Goal: Task Accomplishment & Management: Manage account settings

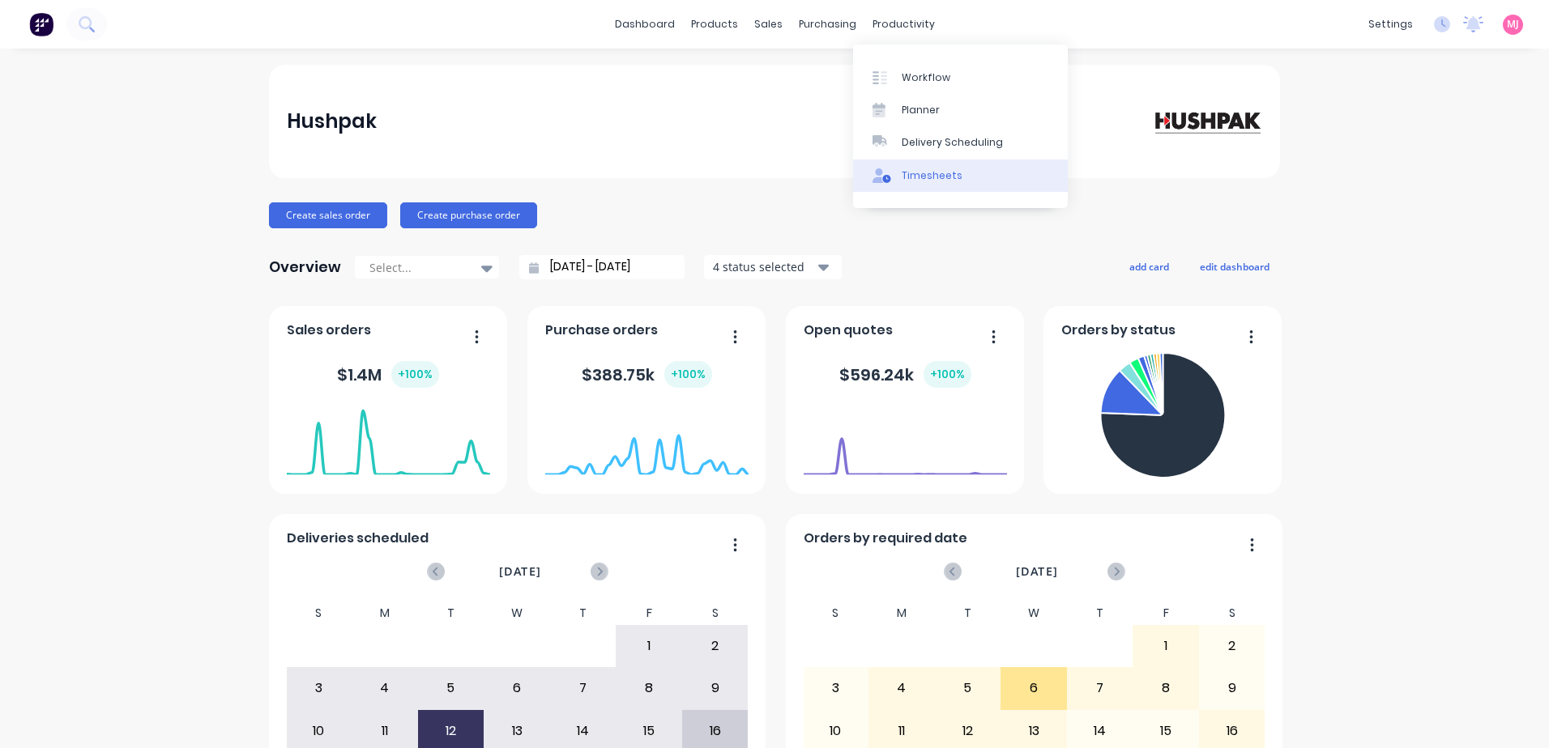
click at [939, 176] on div "Timesheets" at bounding box center [931, 175] width 61 height 15
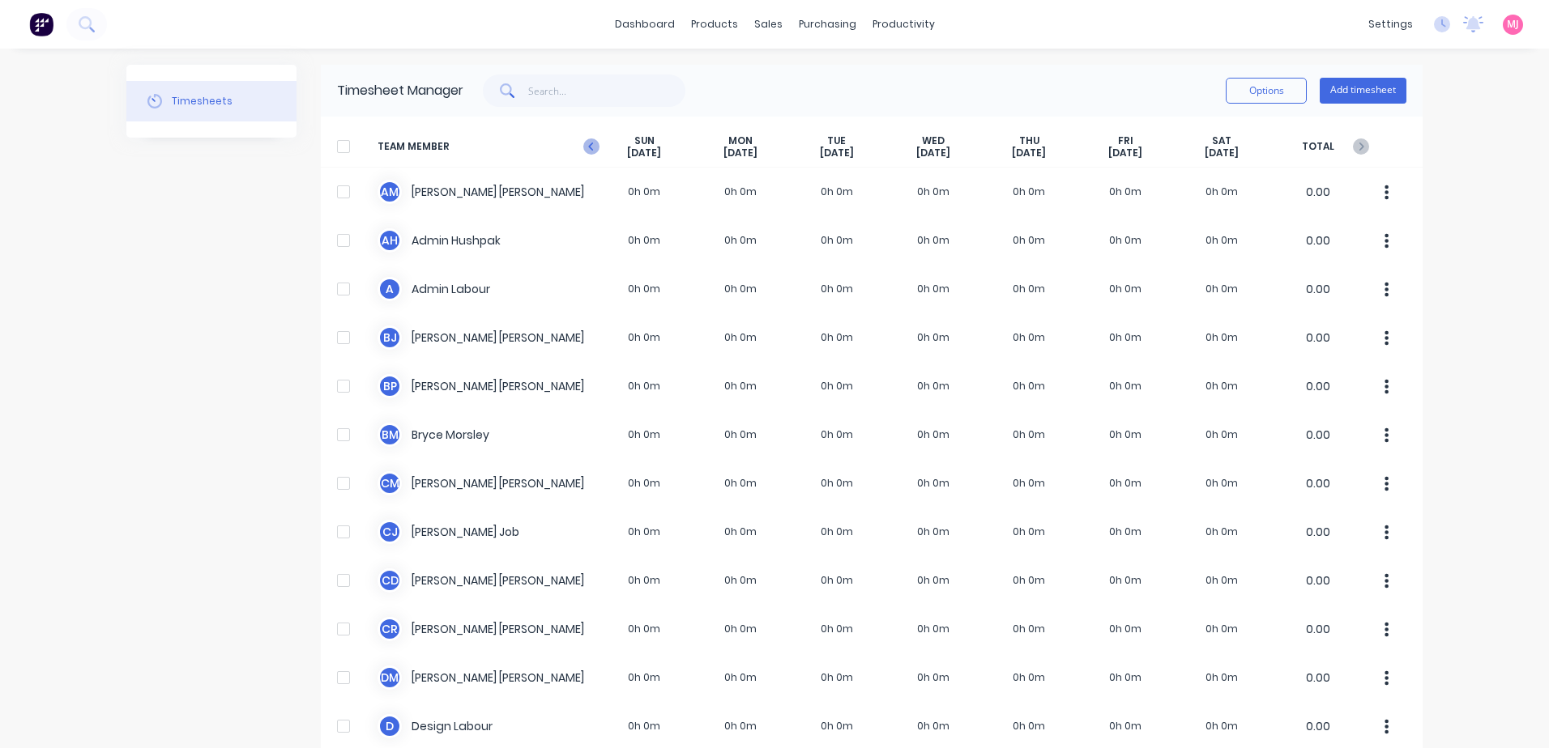
click at [583, 143] on icon at bounding box center [591, 146] width 16 height 16
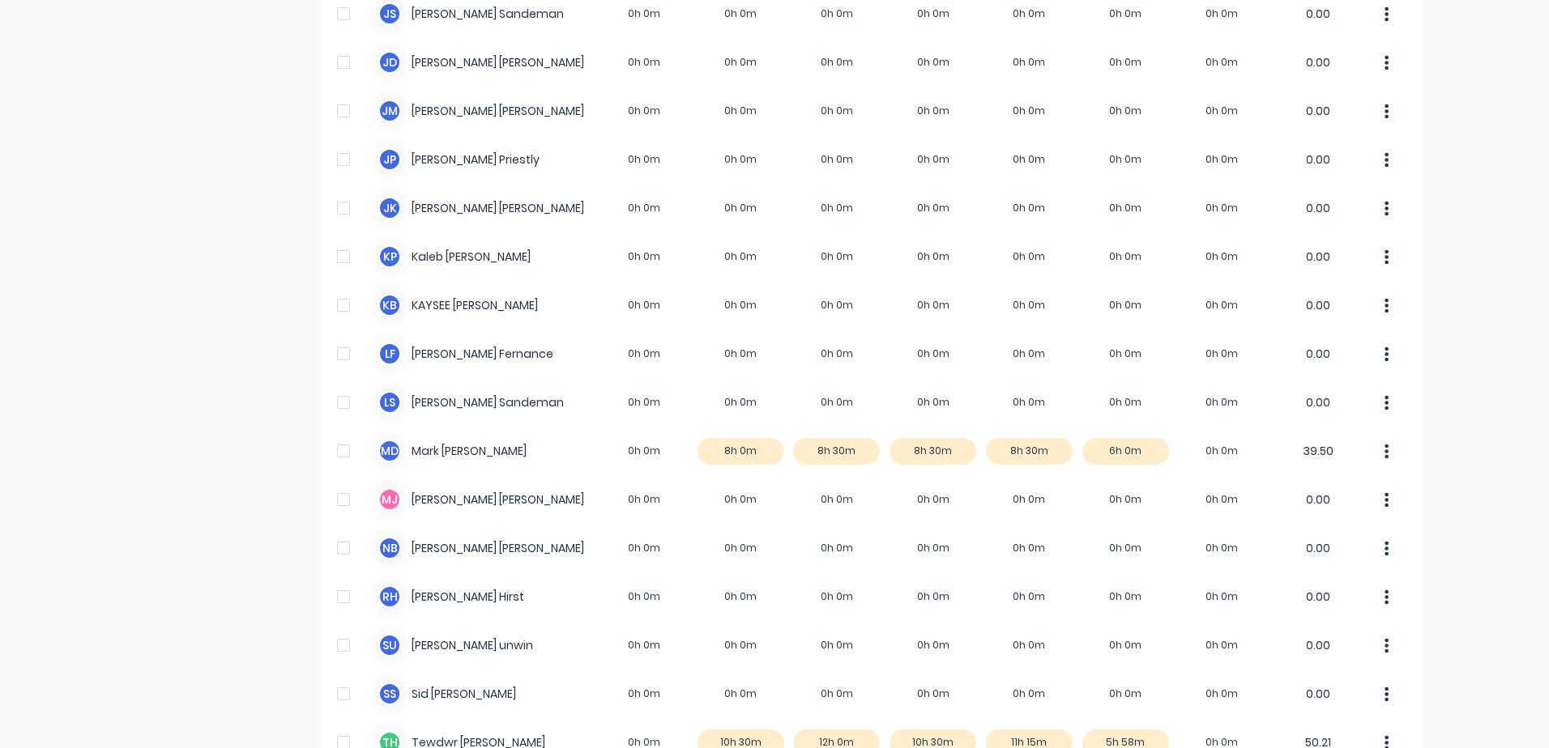
scroll to position [1195, 0]
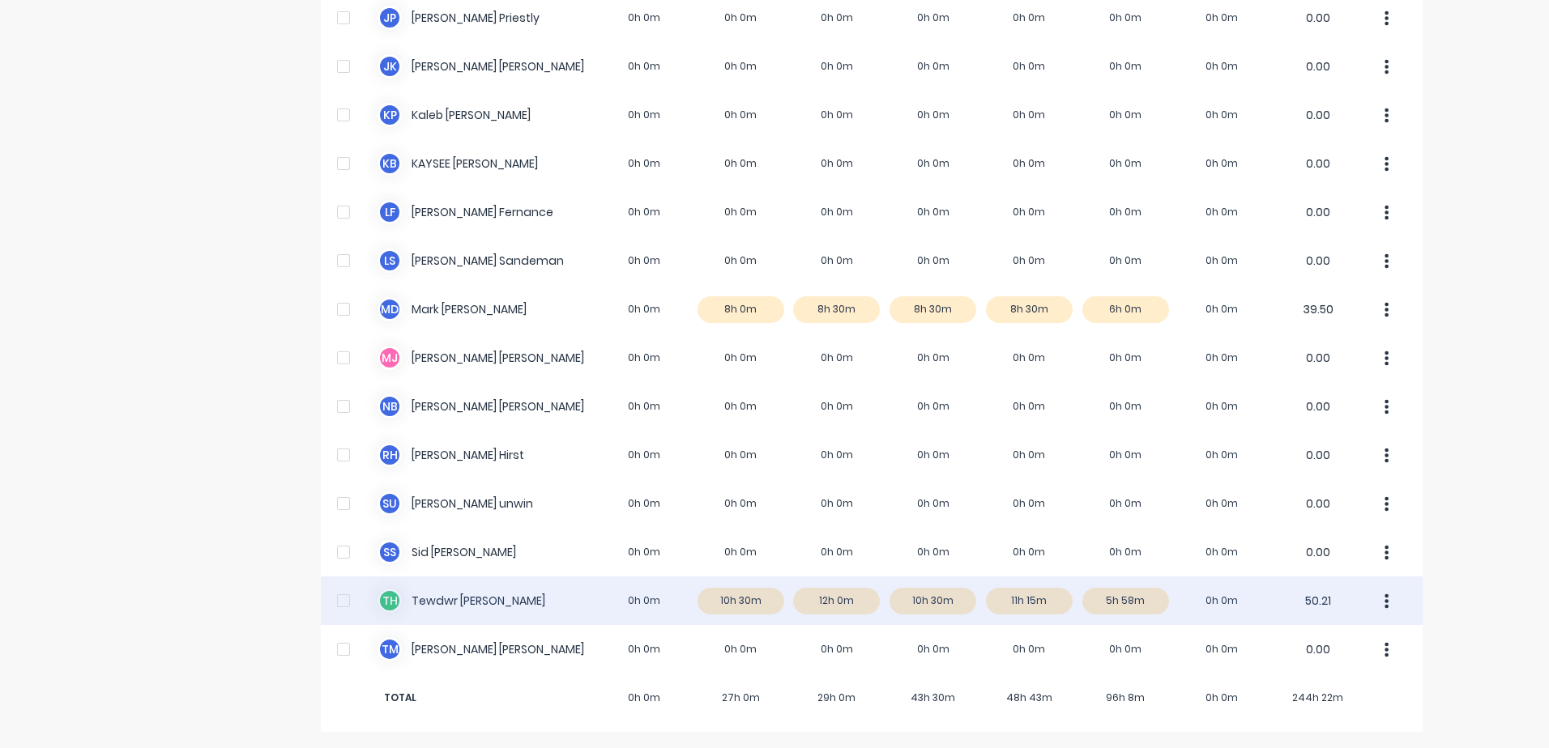
click at [1122, 605] on div "T H Tewdwr [PERSON_NAME] 0h 0m 10h 30m 12h 0m 10h 30m 11h 15m 5h 58m 0h 0m 50.21" at bounding box center [871, 601] width 1101 height 49
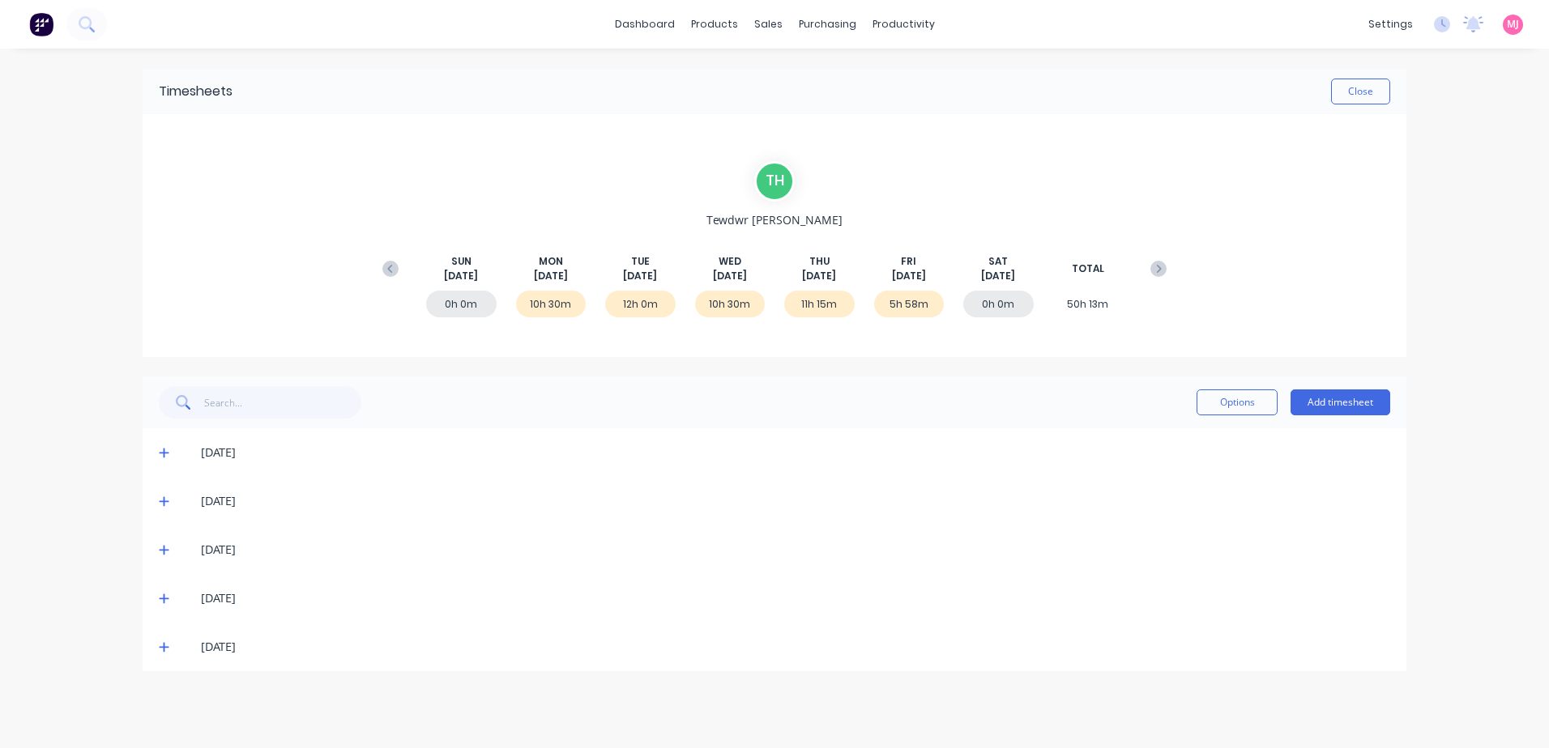
click at [165, 452] on icon at bounding box center [164, 452] width 11 height 11
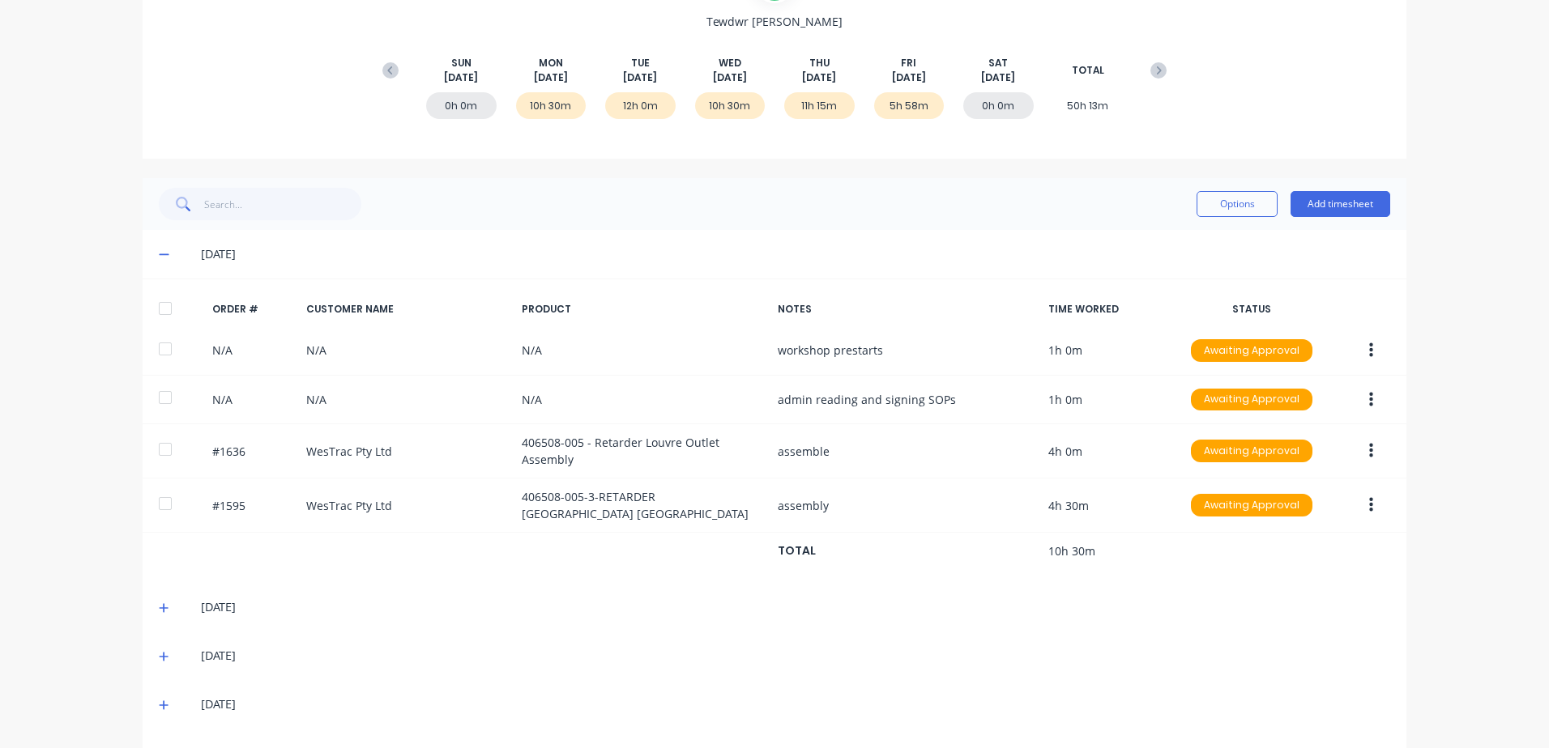
scroll to position [243, 0]
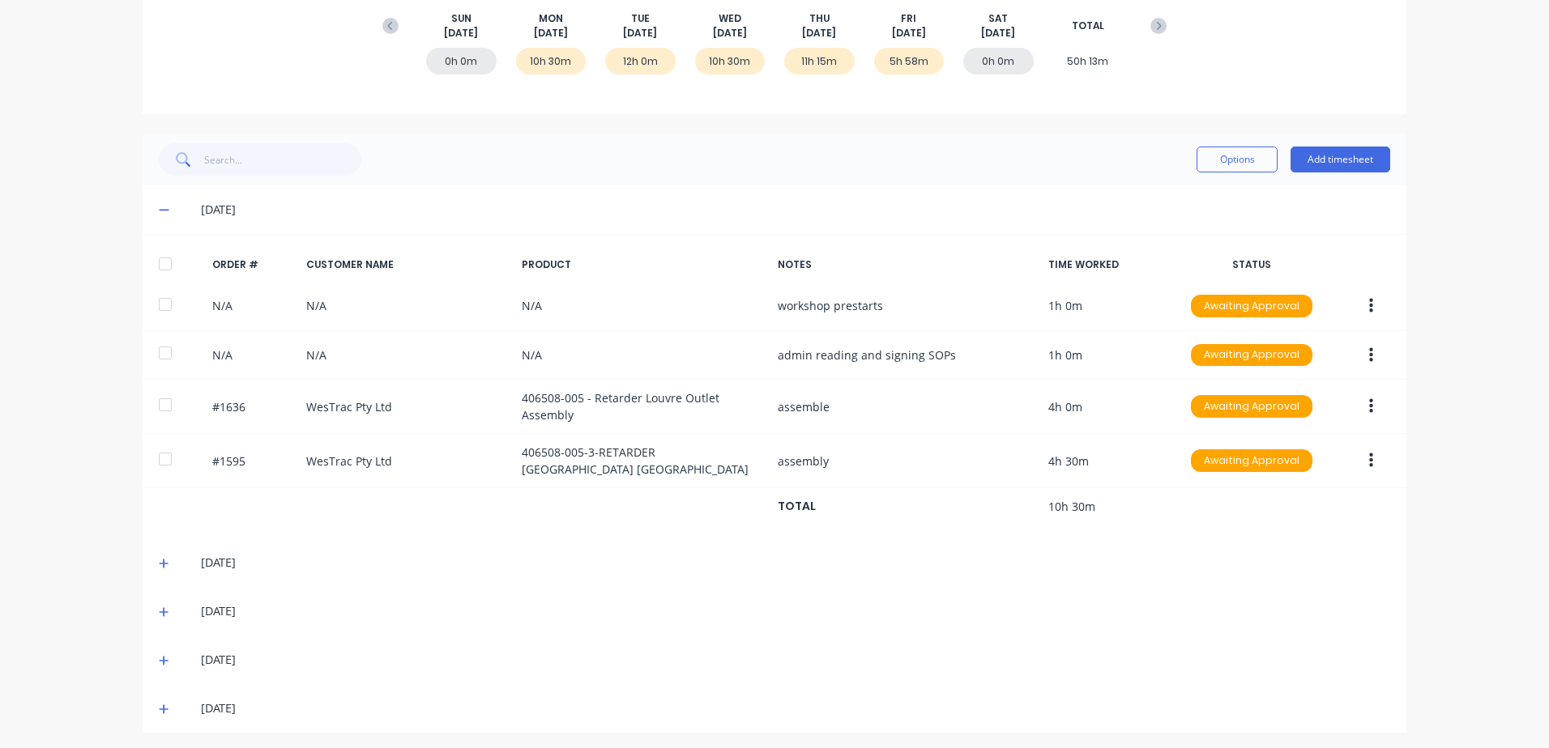
click at [159, 704] on icon at bounding box center [164, 709] width 11 height 11
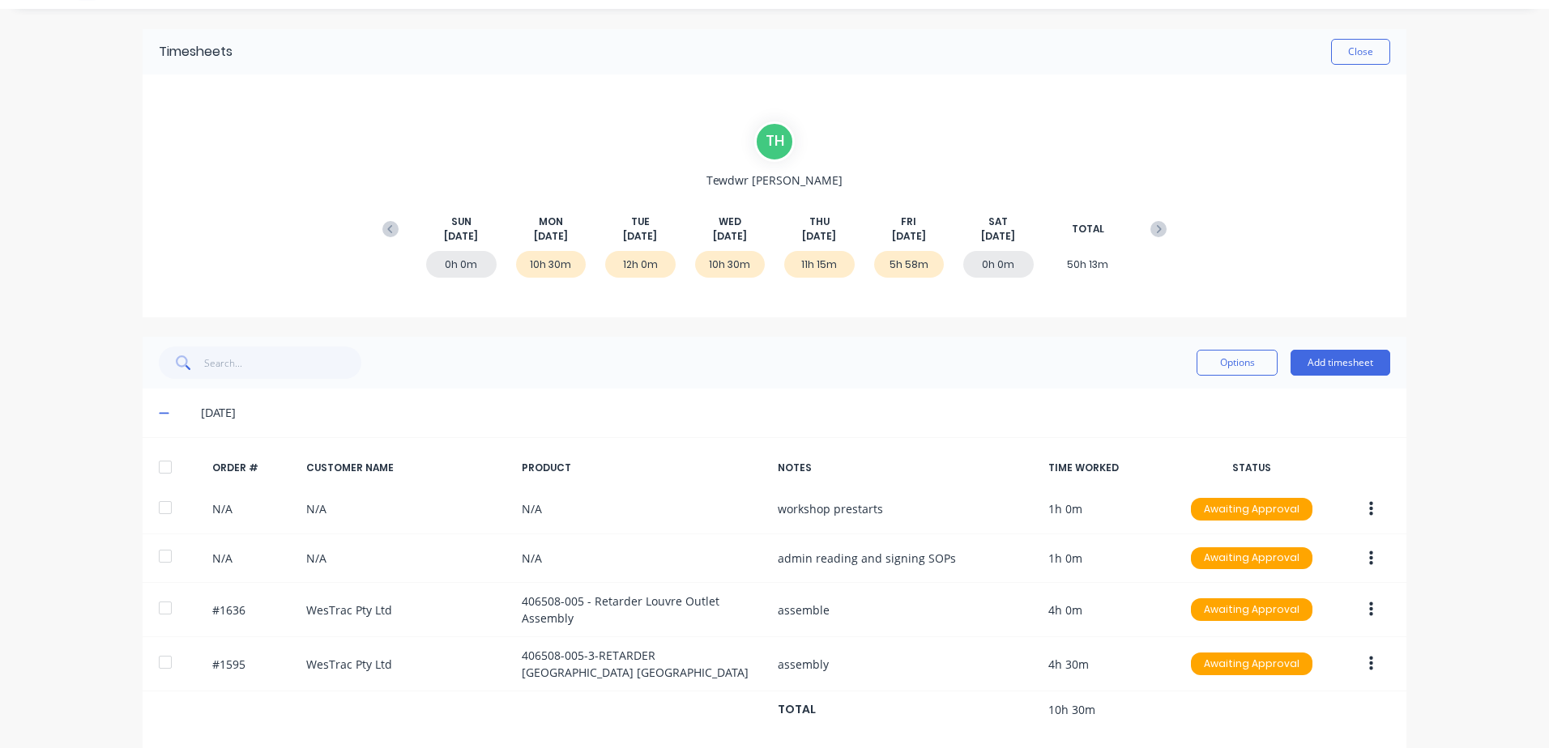
scroll to position [0, 0]
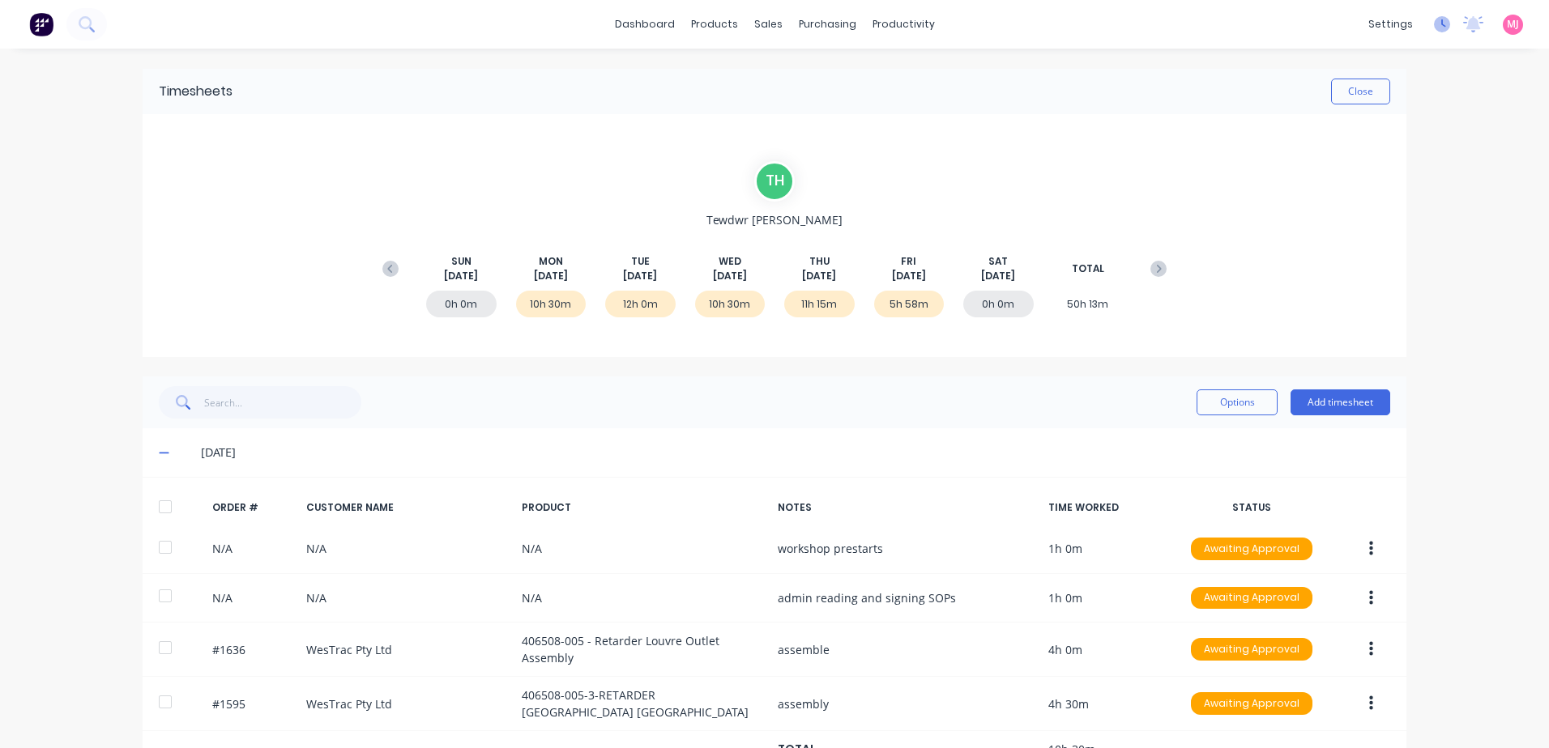
click at [1441, 25] on icon at bounding box center [1443, 23] width 5 height 8
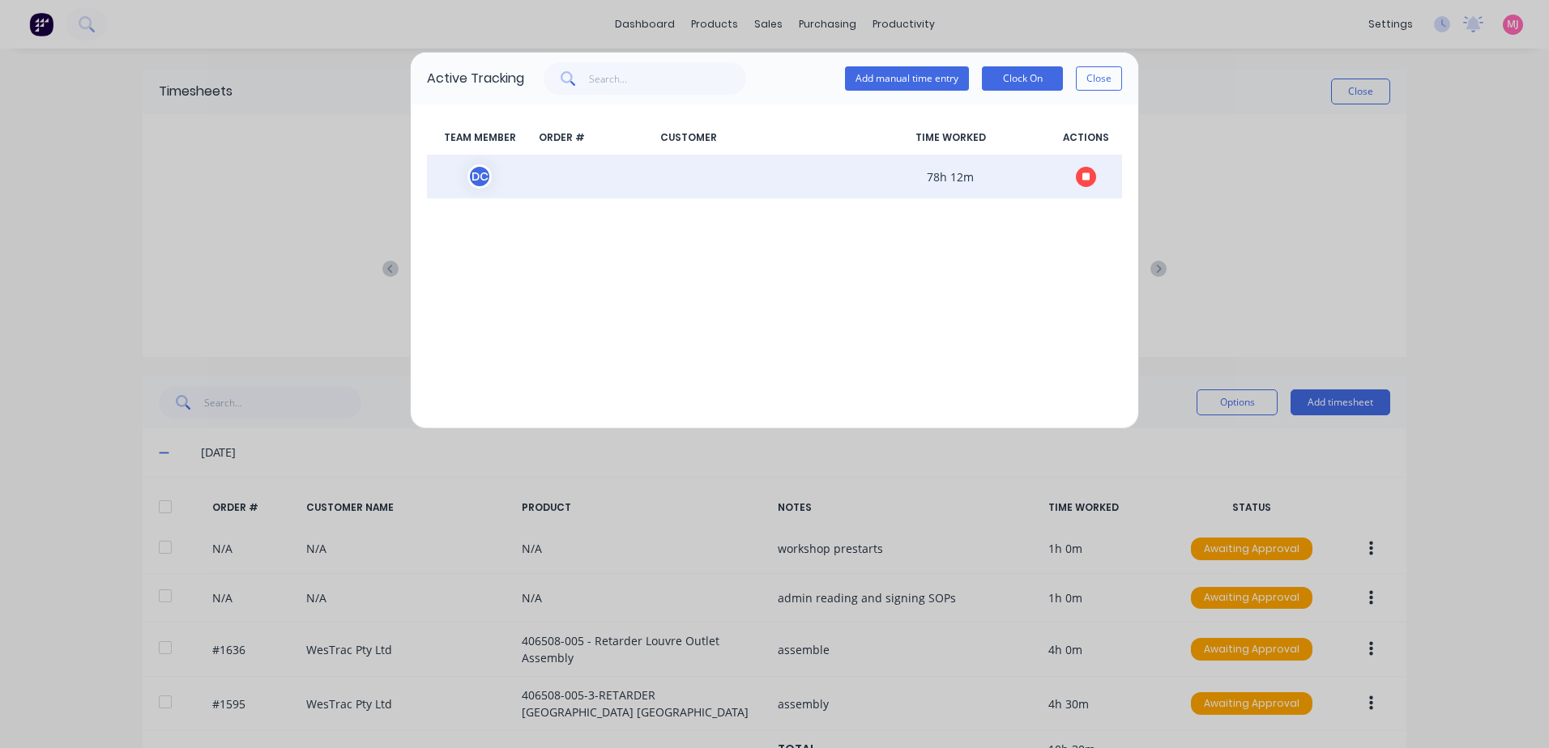
click at [1087, 177] on icon "button" at bounding box center [1086, 177] width 8 height 8
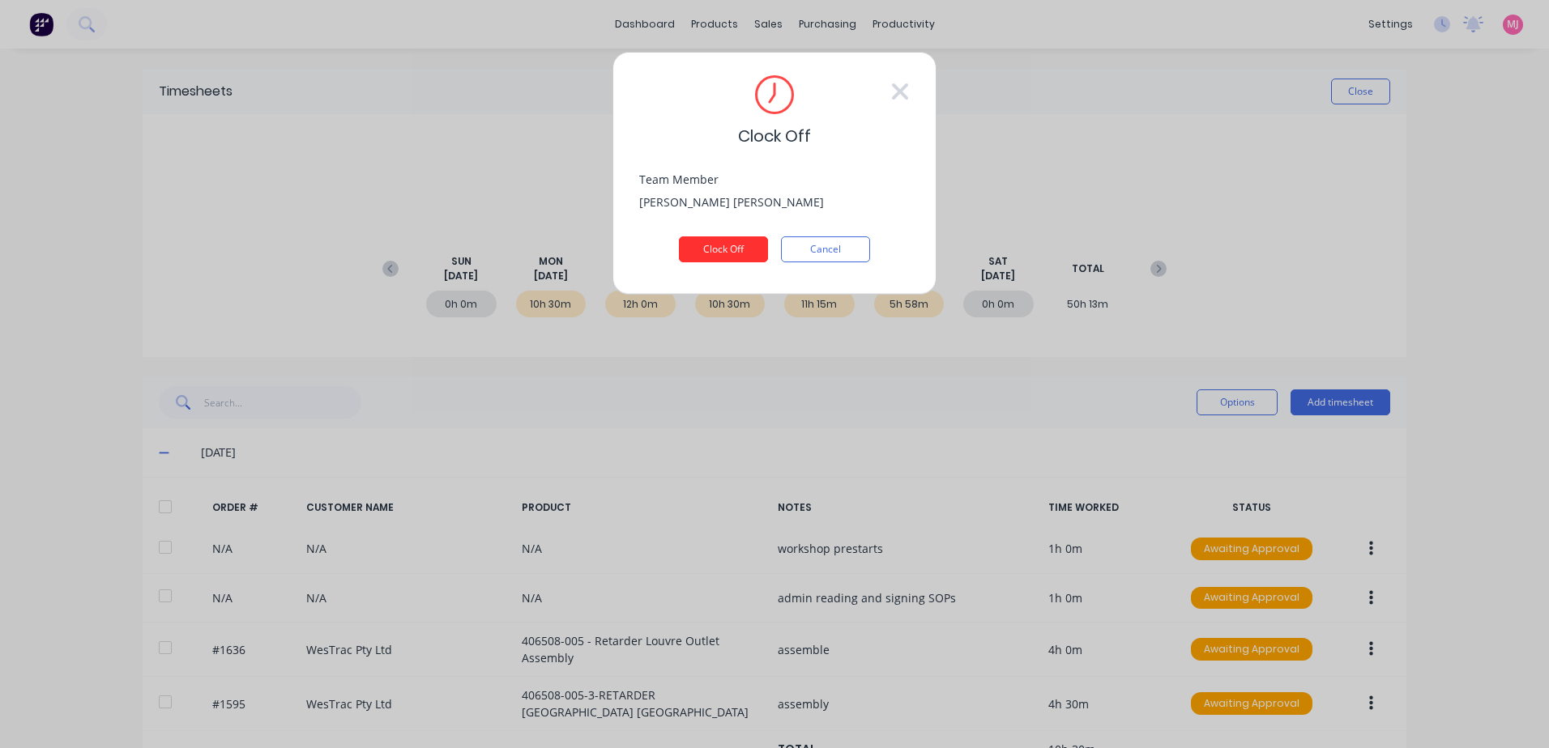
click at [704, 244] on button "Clock Off" at bounding box center [723, 249] width 89 height 26
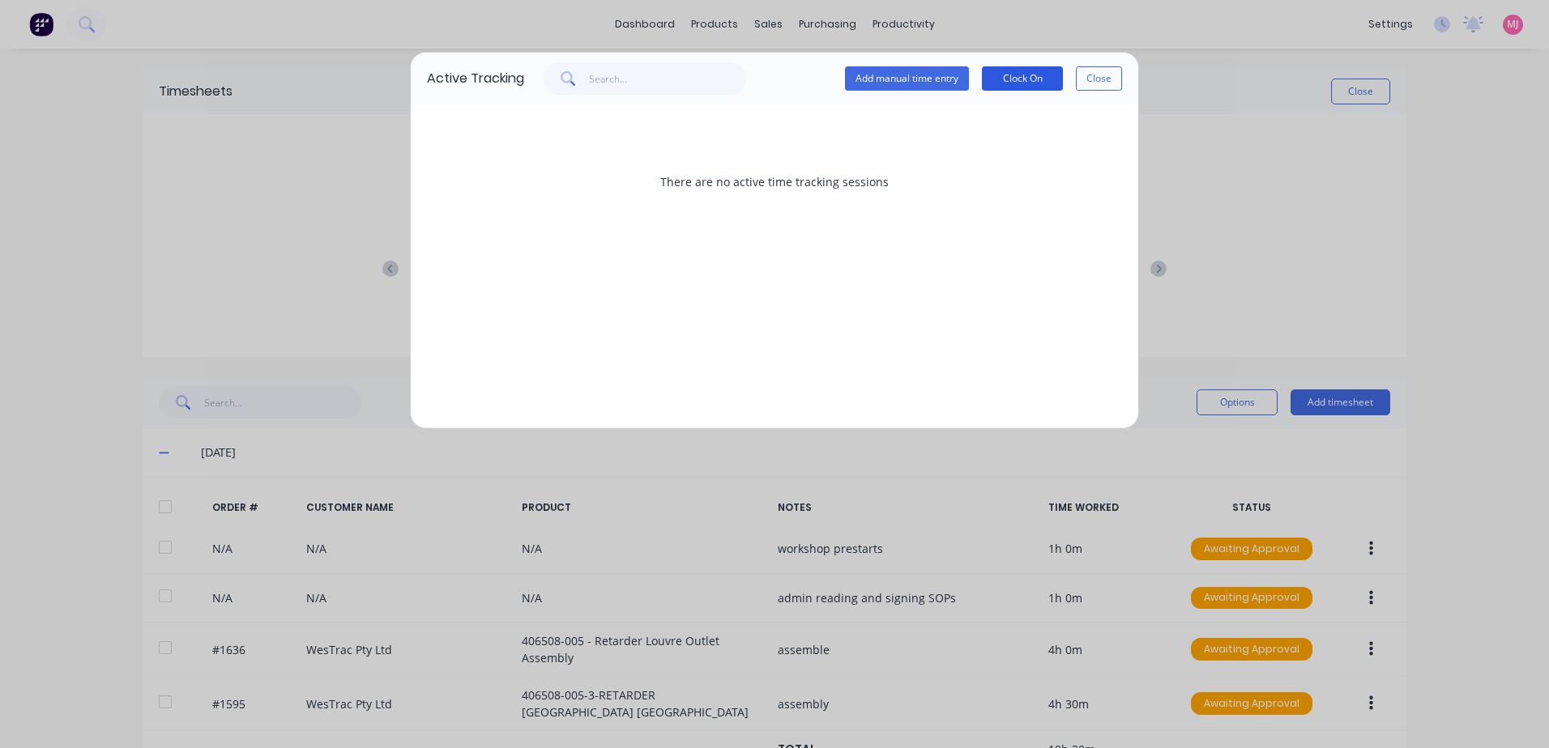
click at [1029, 79] on button "Clock On" at bounding box center [1022, 78] width 81 height 24
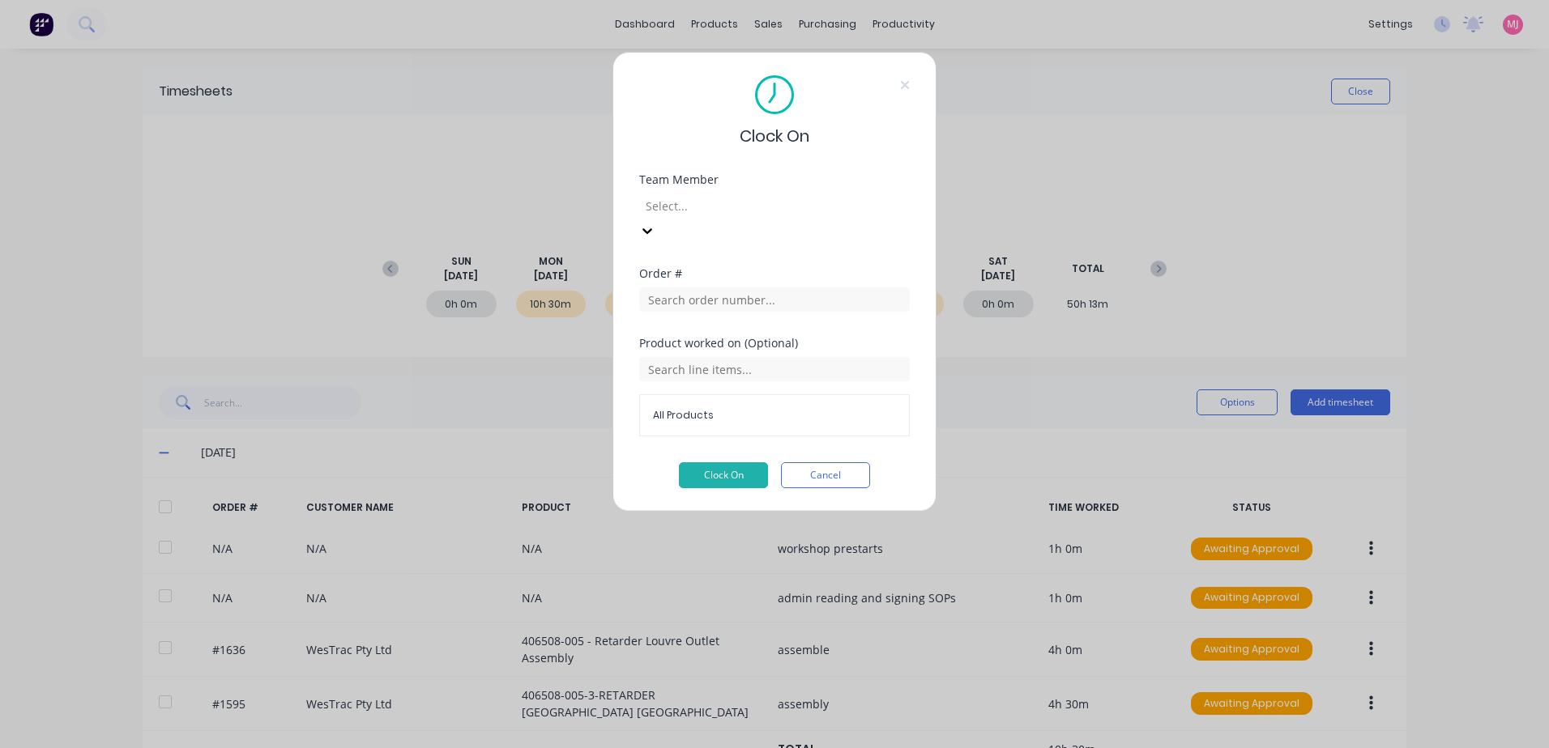
click at [724, 201] on div at bounding box center [760, 206] width 233 height 20
click at [850, 462] on button "Cancel" at bounding box center [825, 475] width 89 height 26
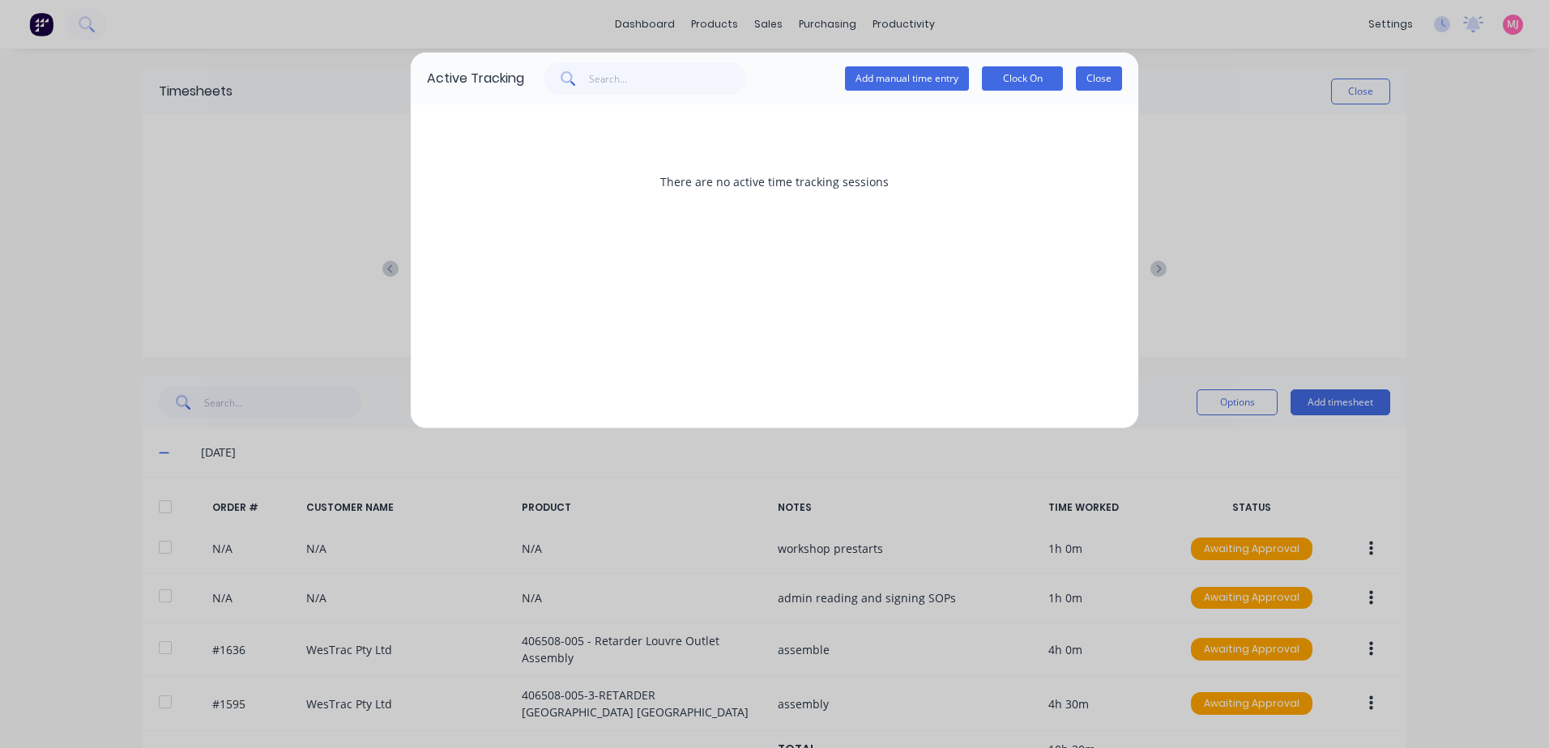
click at [1096, 75] on button "Close" at bounding box center [1099, 78] width 46 height 24
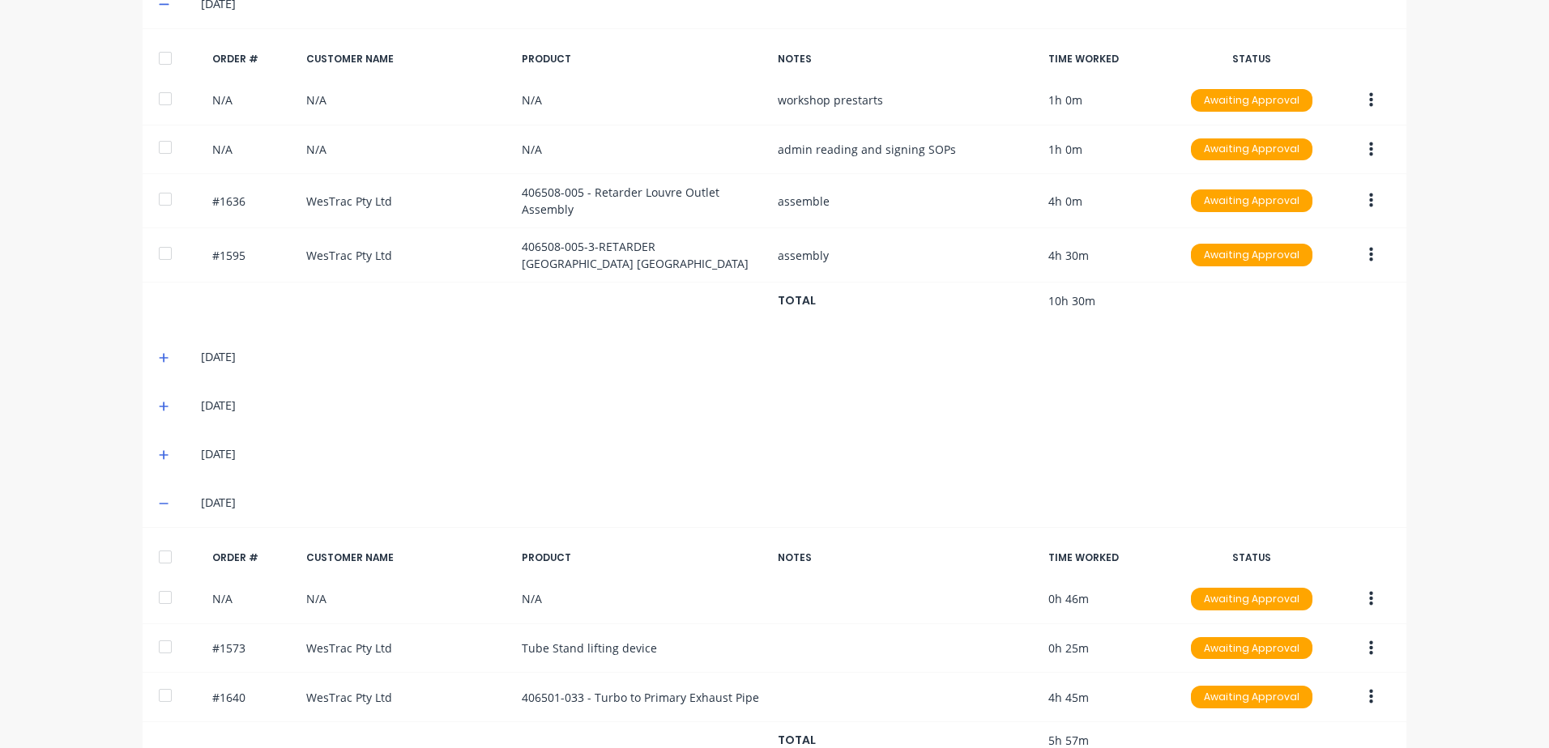
scroll to position [488, 0]
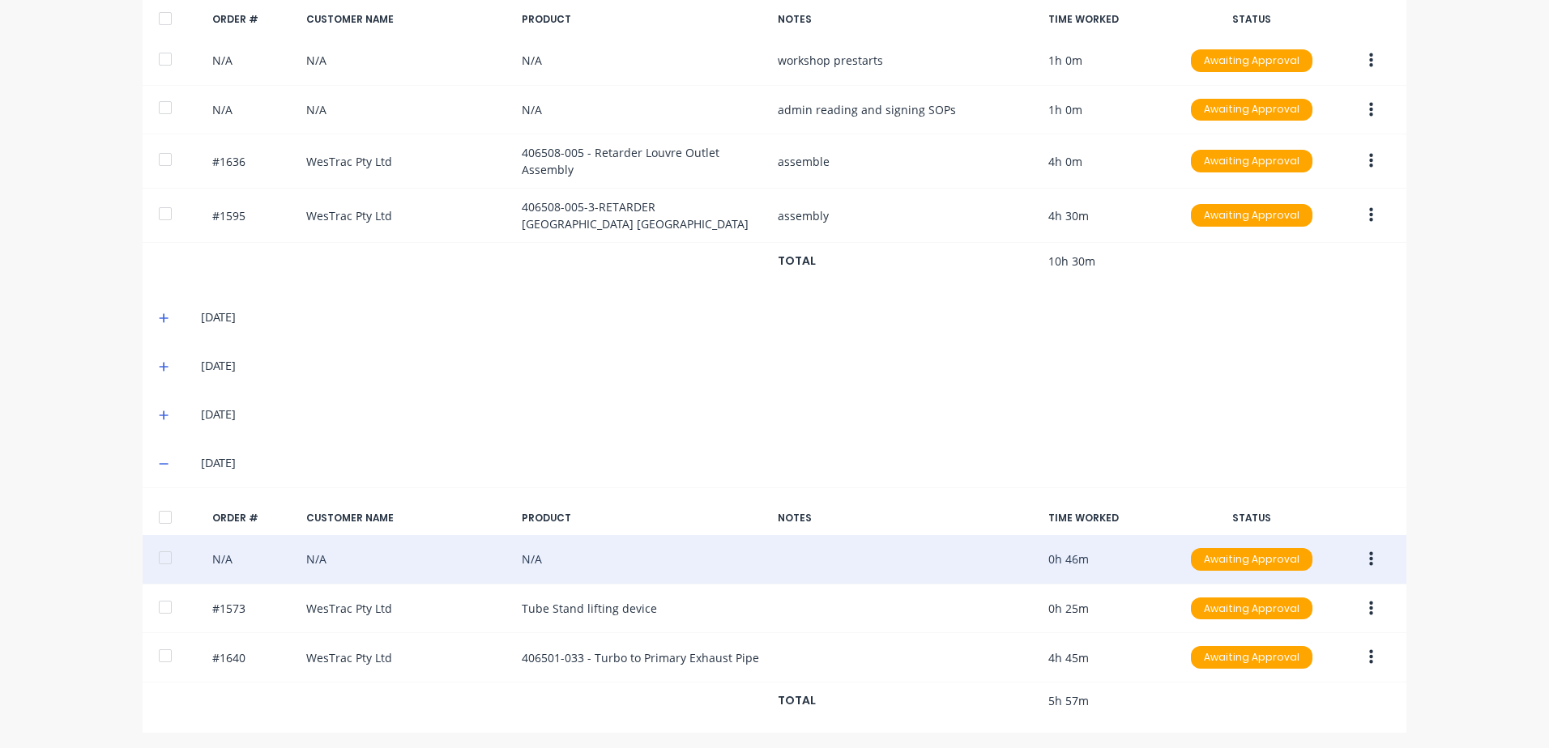
click at [1369, 553] on icon "button" at bounding box center [1371, 560] width 4 height 18
click at [1259, 666] on div "Edit" at bounding box center [1313, 666] width 125 height 23
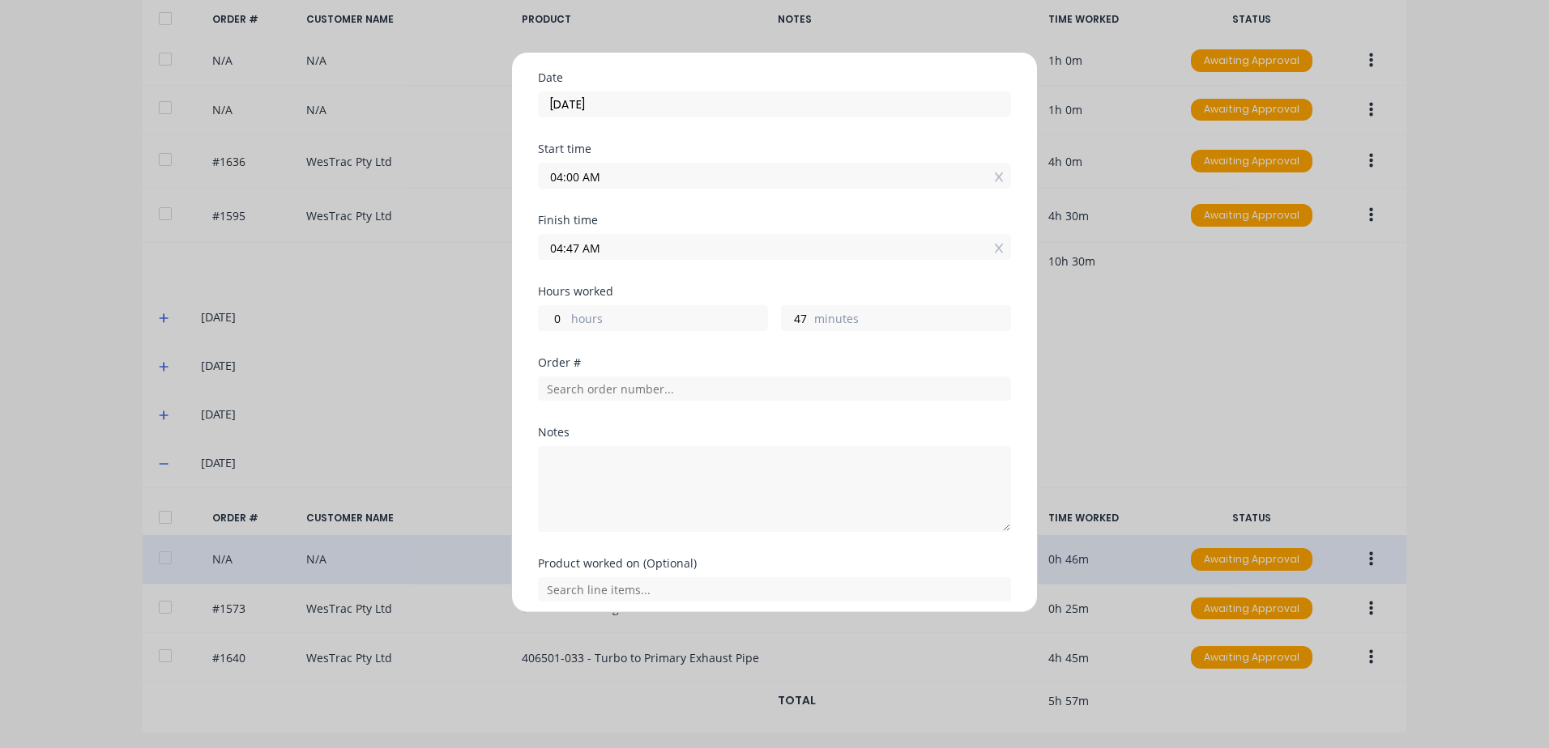
scroll to position [0, 0]
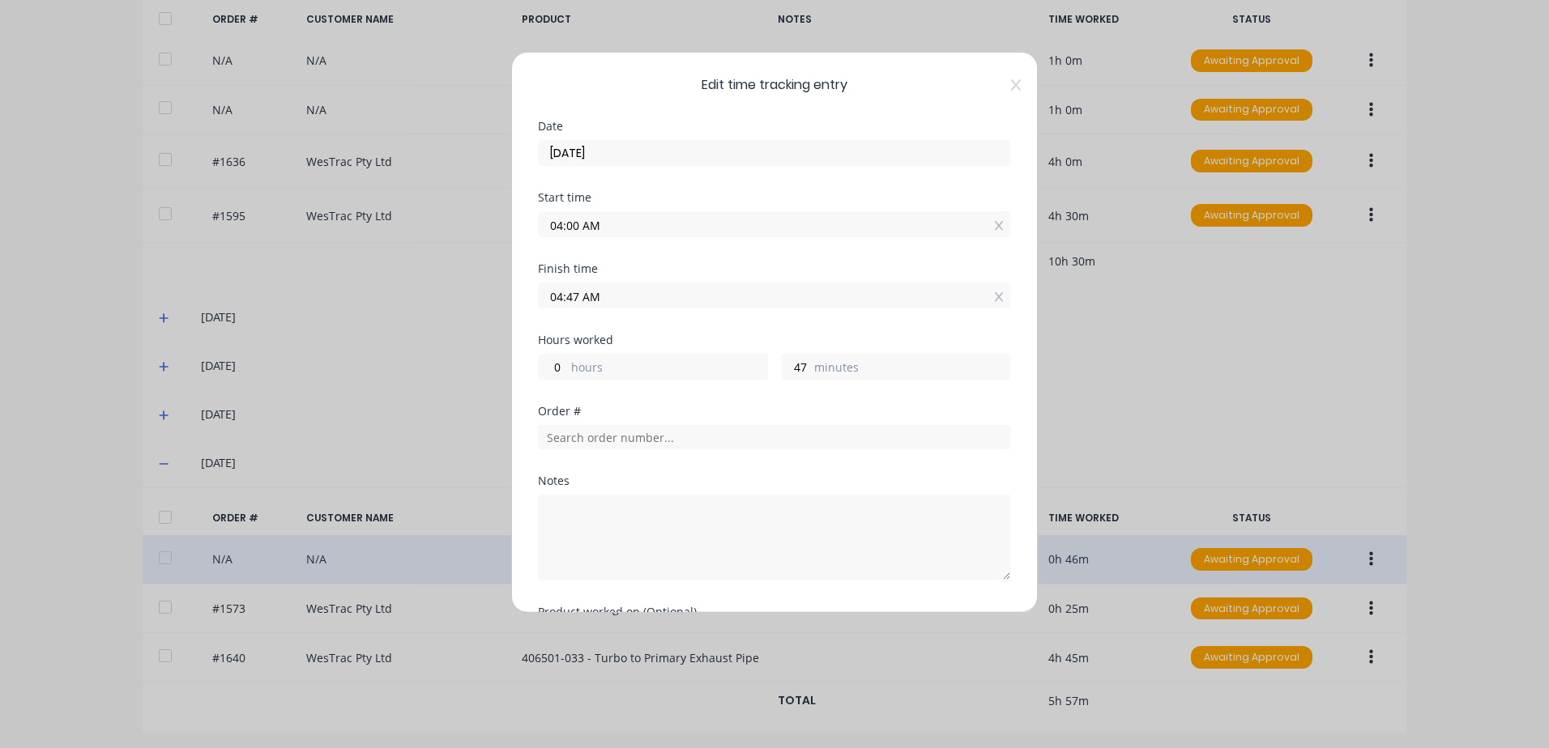
click at [1324, 420] on div "Edit time tracking entry Date [DATE] Start time 04:00 AM Finish time 04:47 AM H…" at bounding box center [774, 374] width 1549 height 748
click at [1011, 86] on icon at bounding box center [1016, 85] width 10 height 13
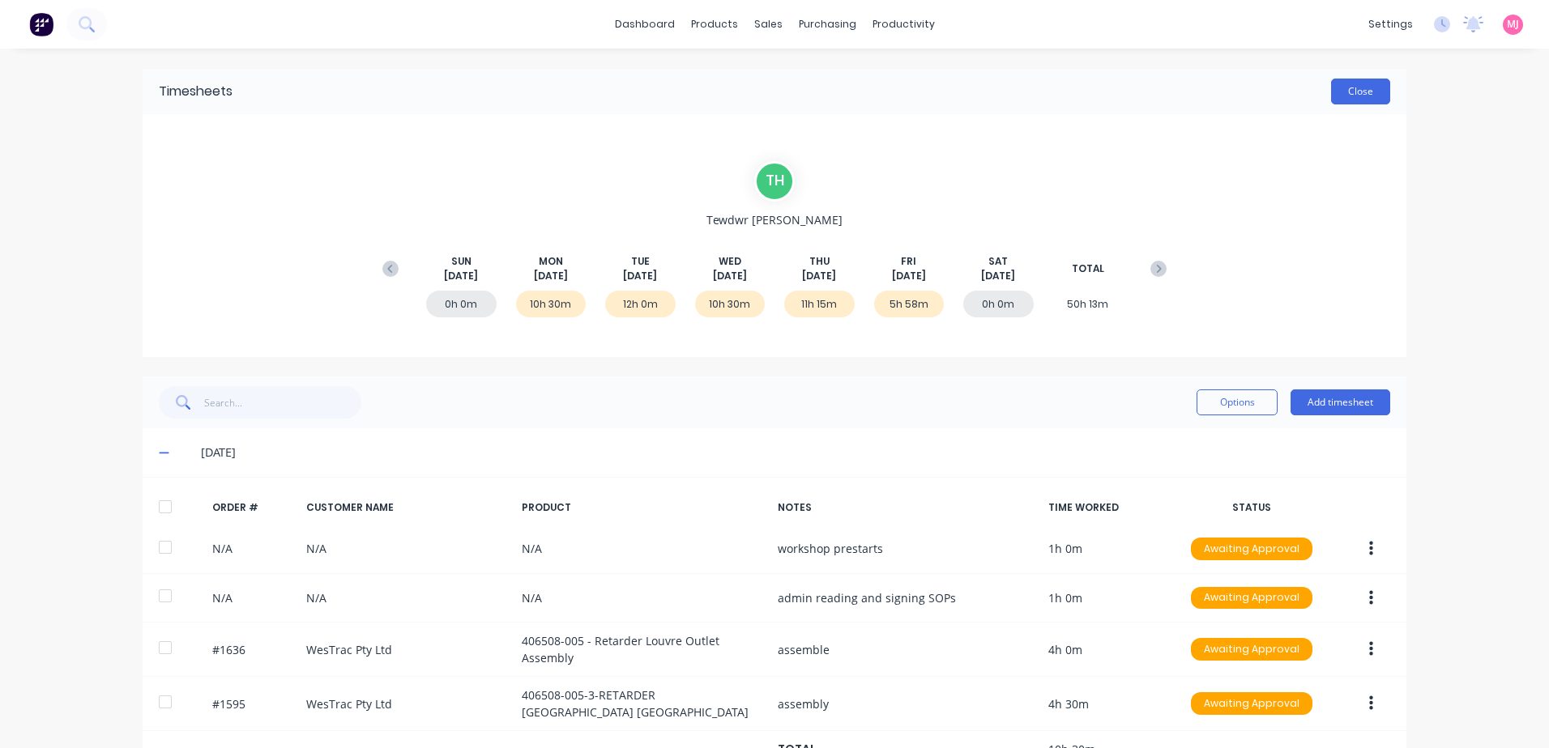
click at [1344, 91] on button "Close" at bounding box center [1360, 92] width 59 height 26
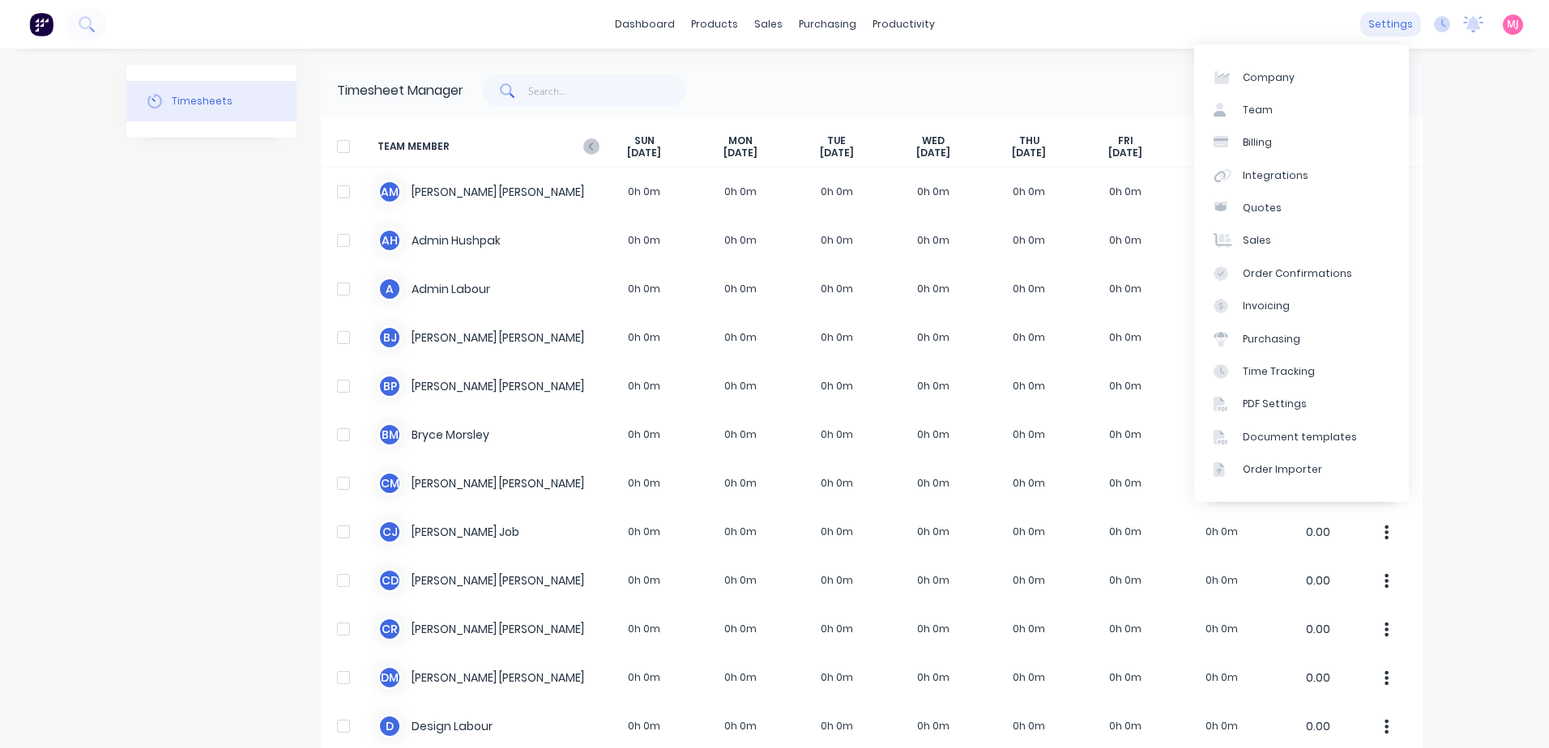
click at [1372, 26] on div "settings" at bounding box center [1390, 24] width 61 height 24
click at [1262, 109] on div "Team" at bounding box center [1257, 110] width 30 height 15
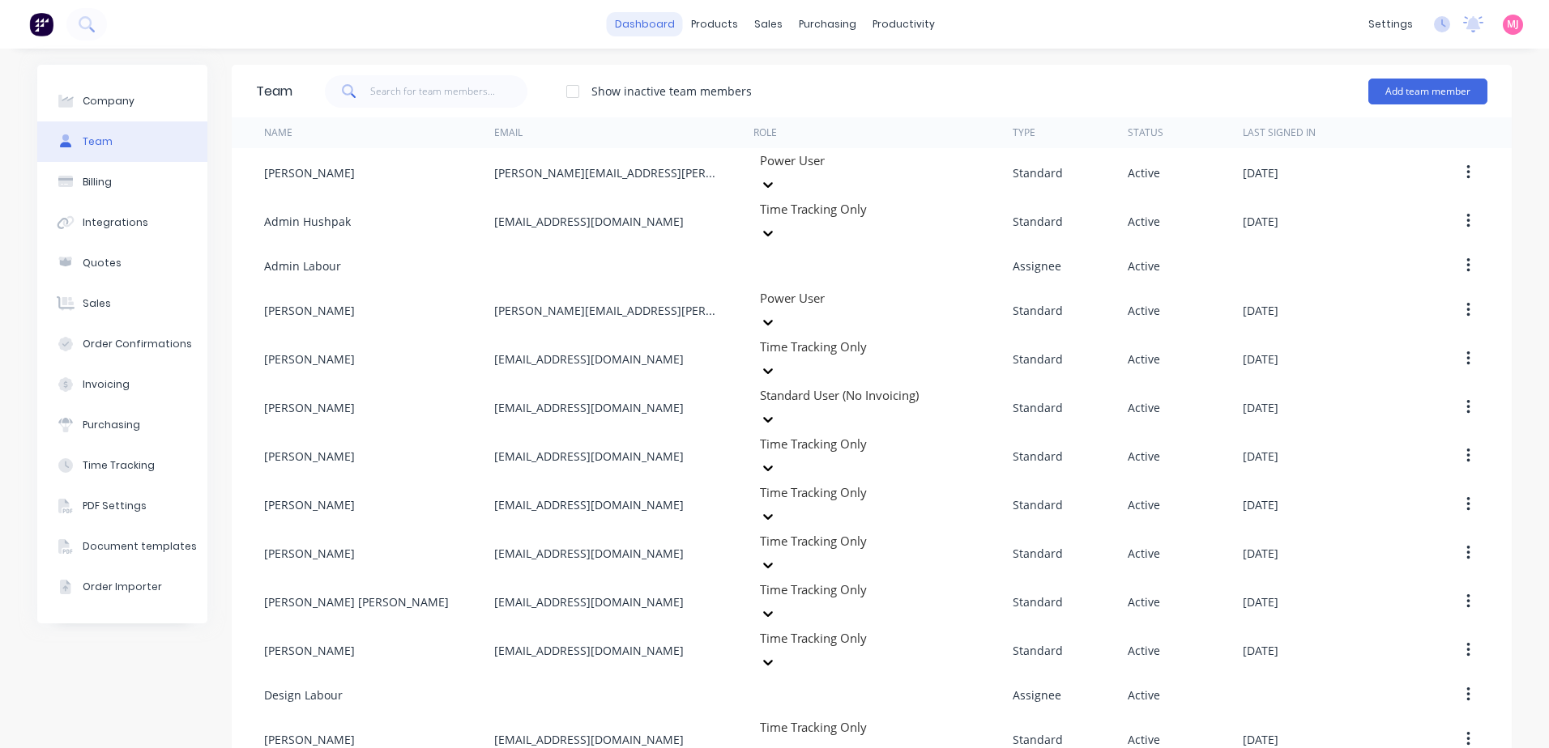
click at [628, 22] on link "dashboard" at bounding box center [645, 24] width 76 height 24
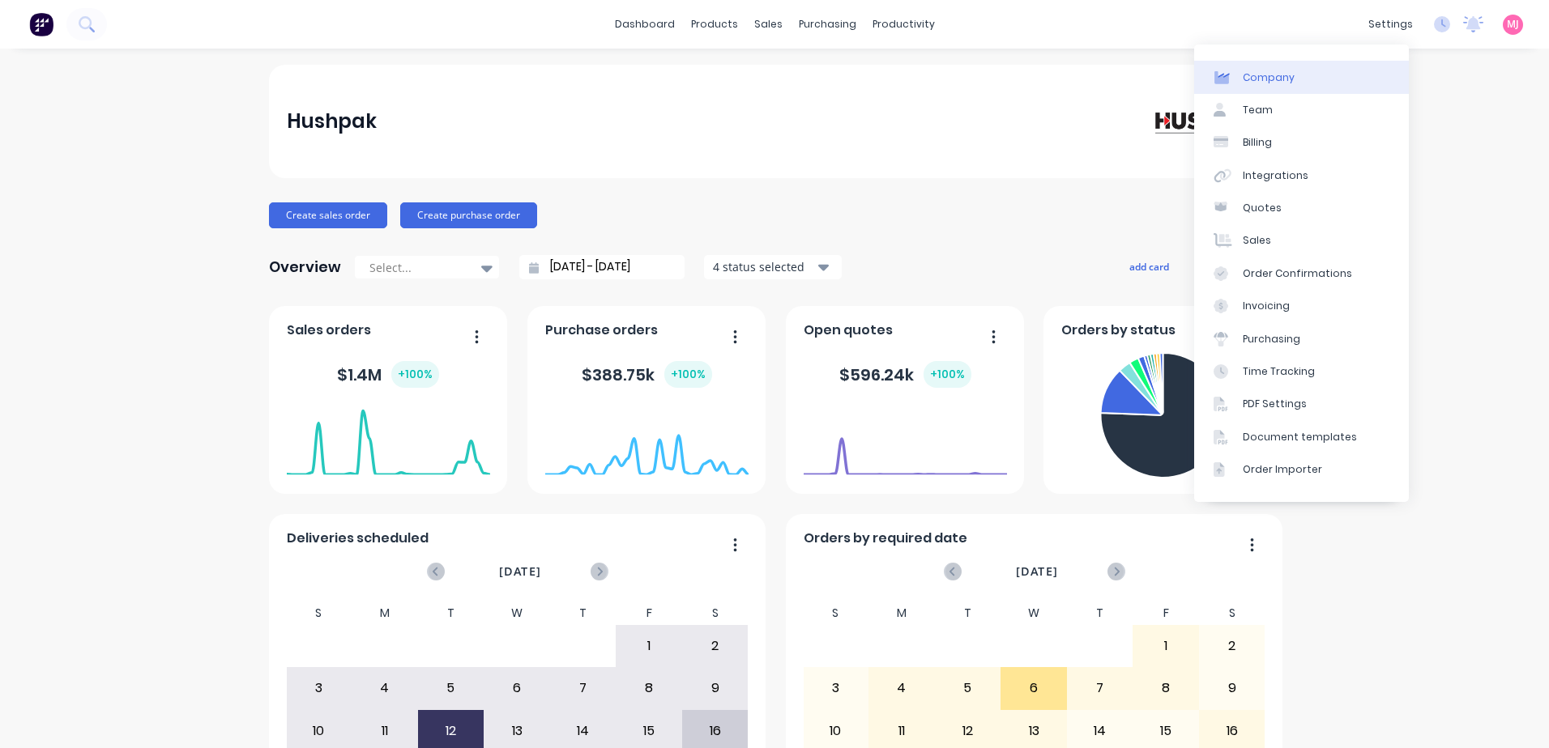
click at [1280, 79] on div "Company" at bounding box center [1268, 77] width 52 height 15
select select "AU"
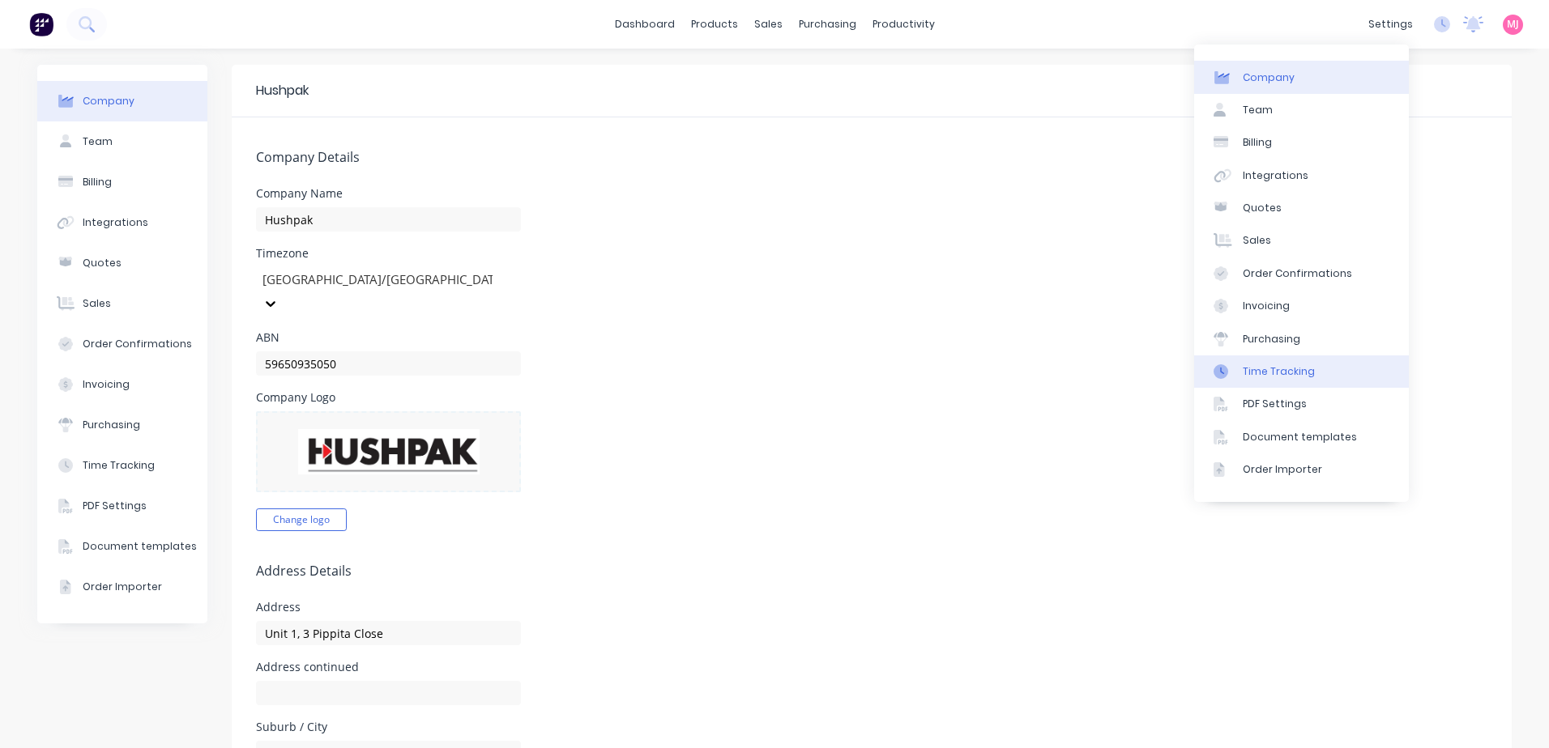
click at [1287, 375] on div "Time Tracking" at bounding box center [1278, 371] width 72 height 15
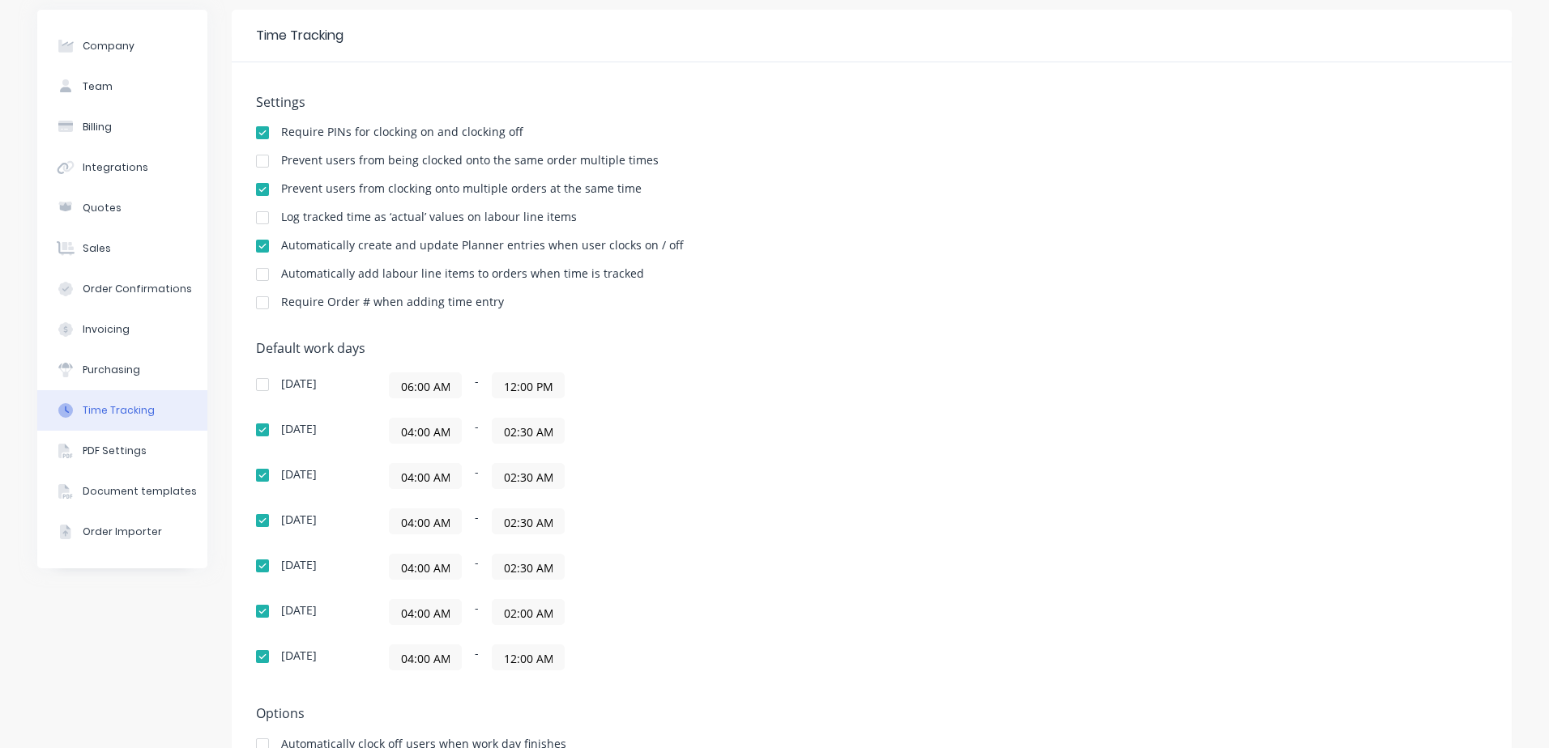
scroll to position [114, 0]
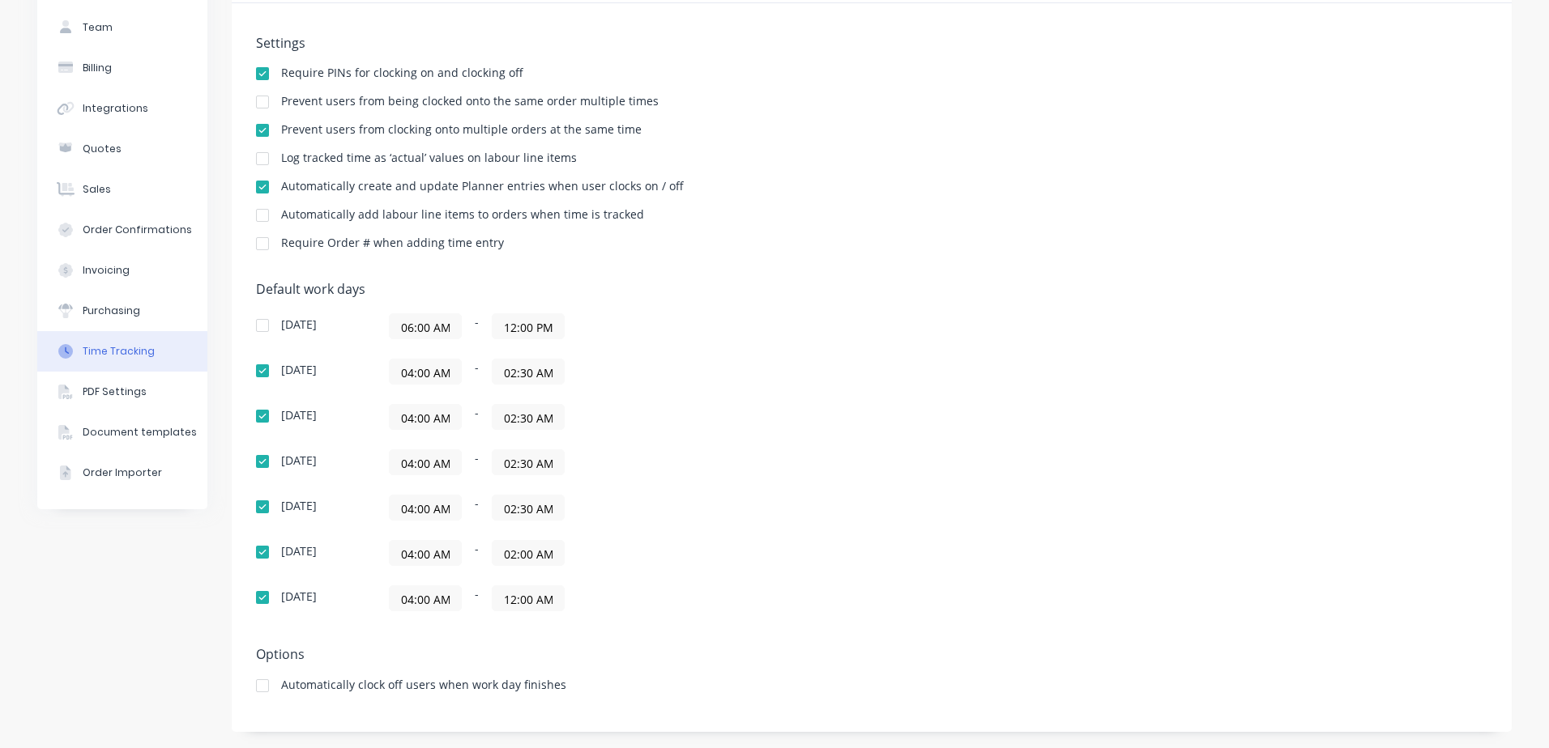
click at [443, 374] on input "04:00 AM" at bounding box center [425, 372] width 71 height 24
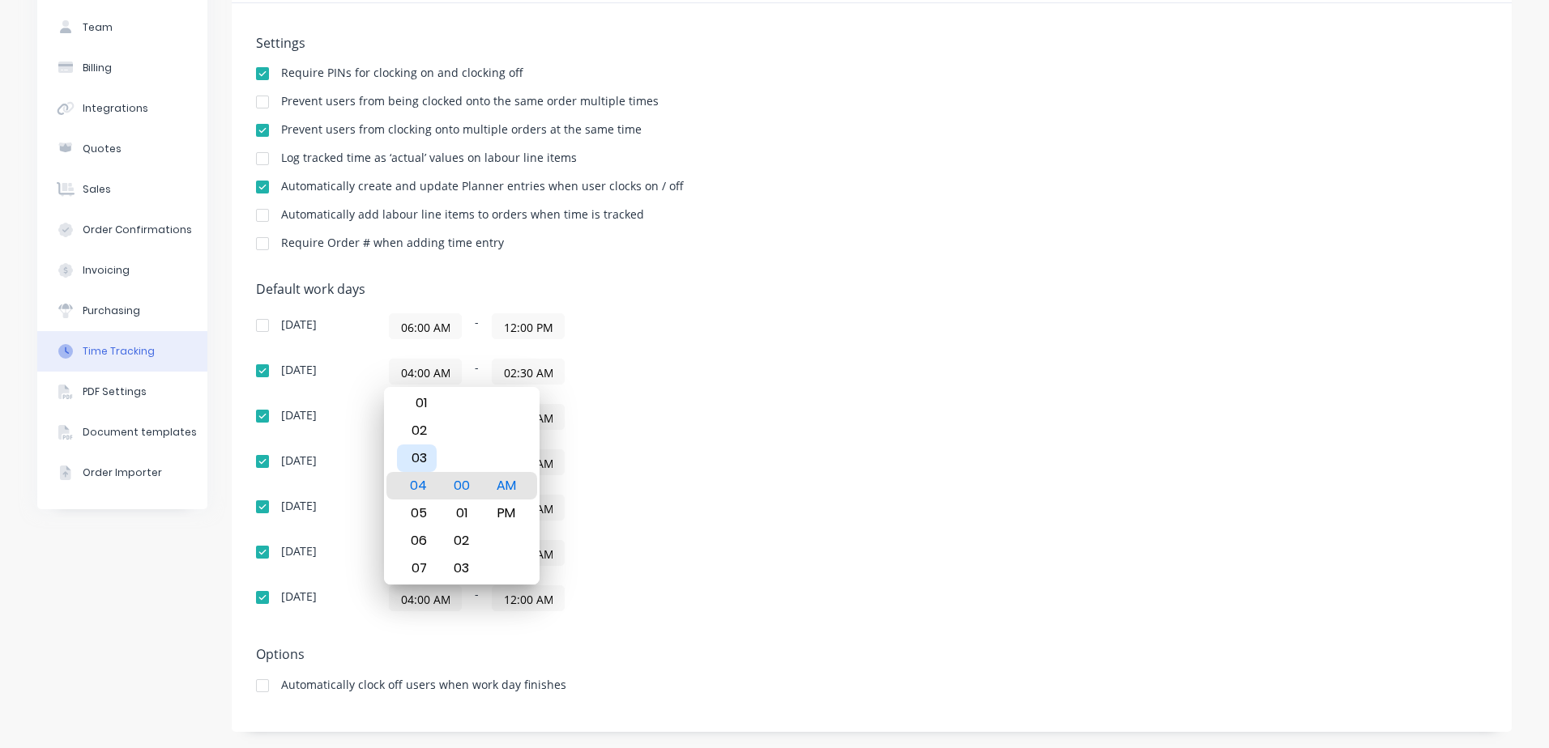
click at [419, 456] on div "03" at bounding box center [417, 459] width 40 height 28
click at [463, 516] on div "30" at bounding box center [461, 514] width 40 height 28
type input "03:30 AM"
click at [748, 439] on div "[DATE] 06:00 AM - 12:00 PM [DATE] 03:30 AM - 02:30 AM [DATE] 04:00 AM - 02:30 A…" at bounding box center [539, 462] width 567 height 298
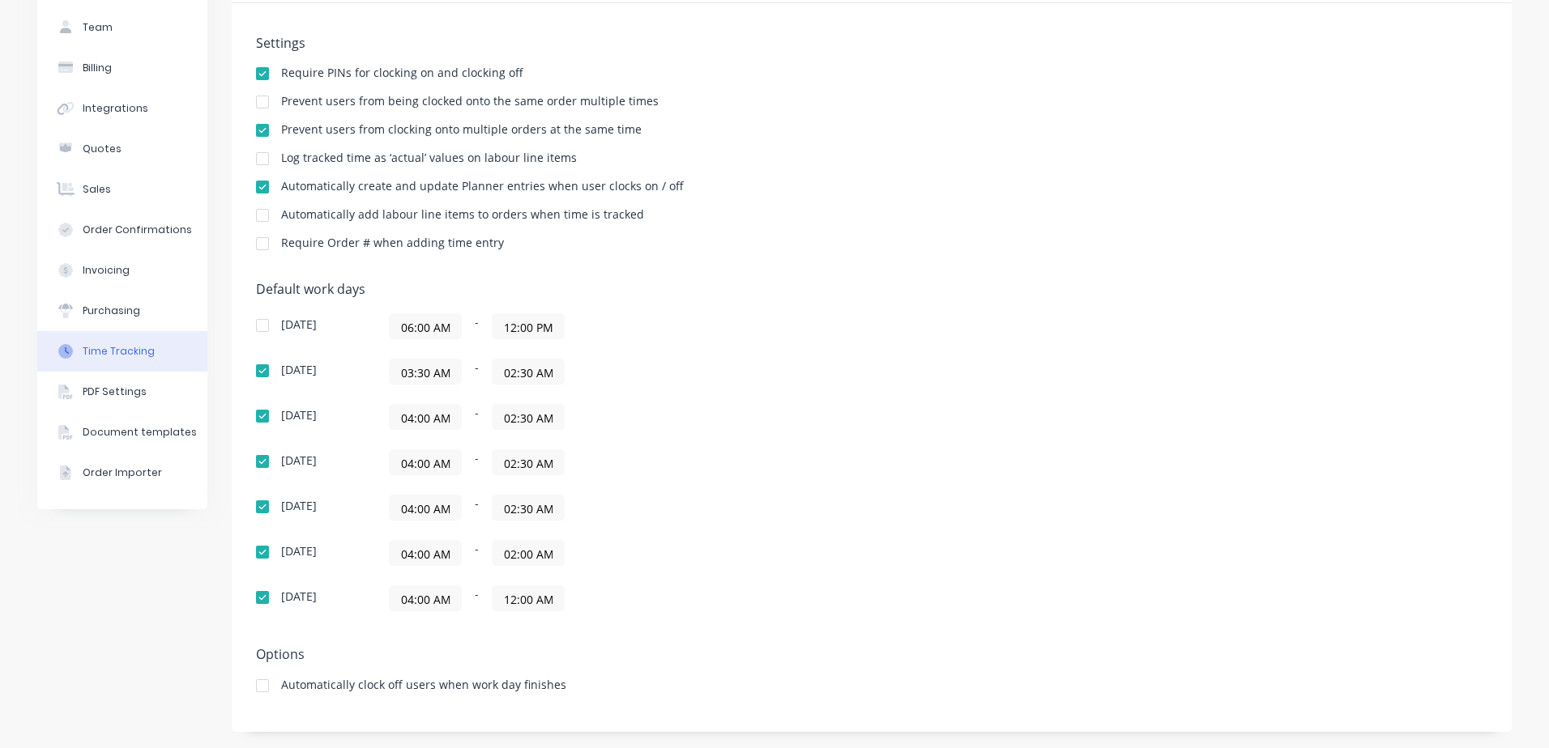
click at [420, 423] on input "04:00 AM" at bounding box center [425, 417] width 71 height 24
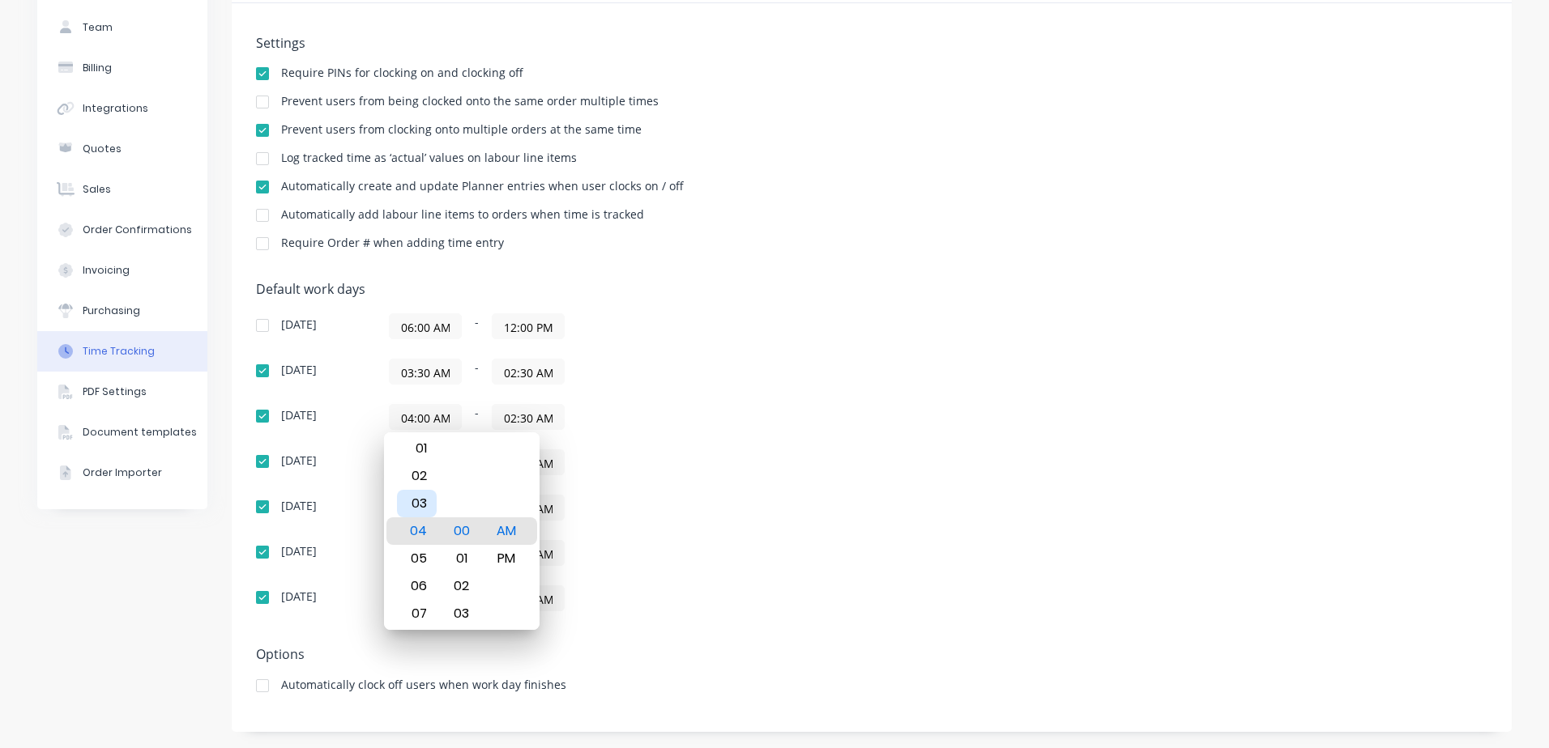
click at [411, 505] on div "03" at bounding box center [417, 504] width 40 height 28
click at [466, 557] on div "30" at bounding box center [461, 559] width 40 height 28
type input "03:30 AM"
click at [734, 437] on div "[DATE] 06:00 AM - 12:00 PM [DATE] 03:30 AM - 02:30 AM [DATE] 03:30 AM - 02:30 A…" at bounding box center [539, 462] width 567 height 298
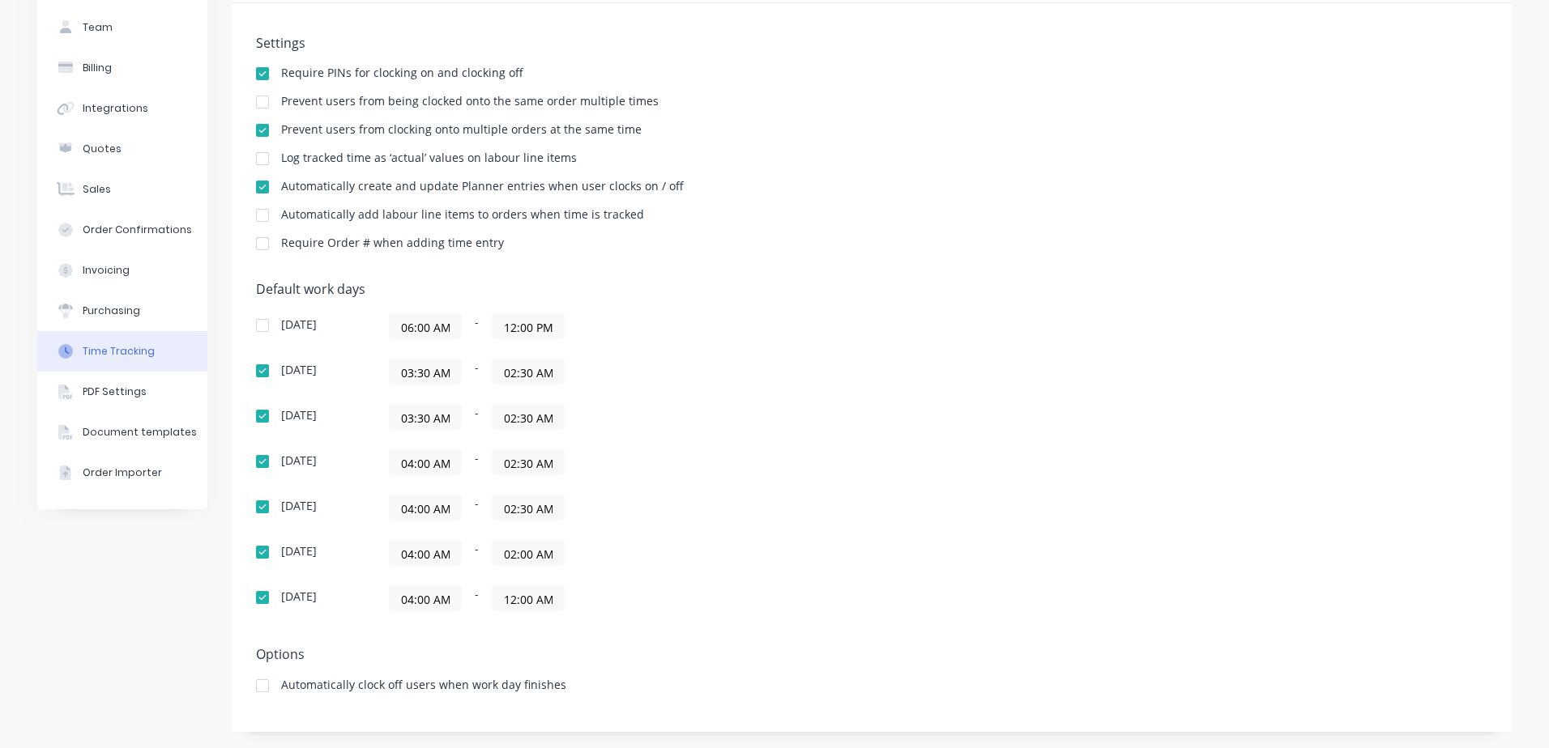
click at [424, 464] on input "04:00 AM" at bounding box center [425, 462] width 71 height 24
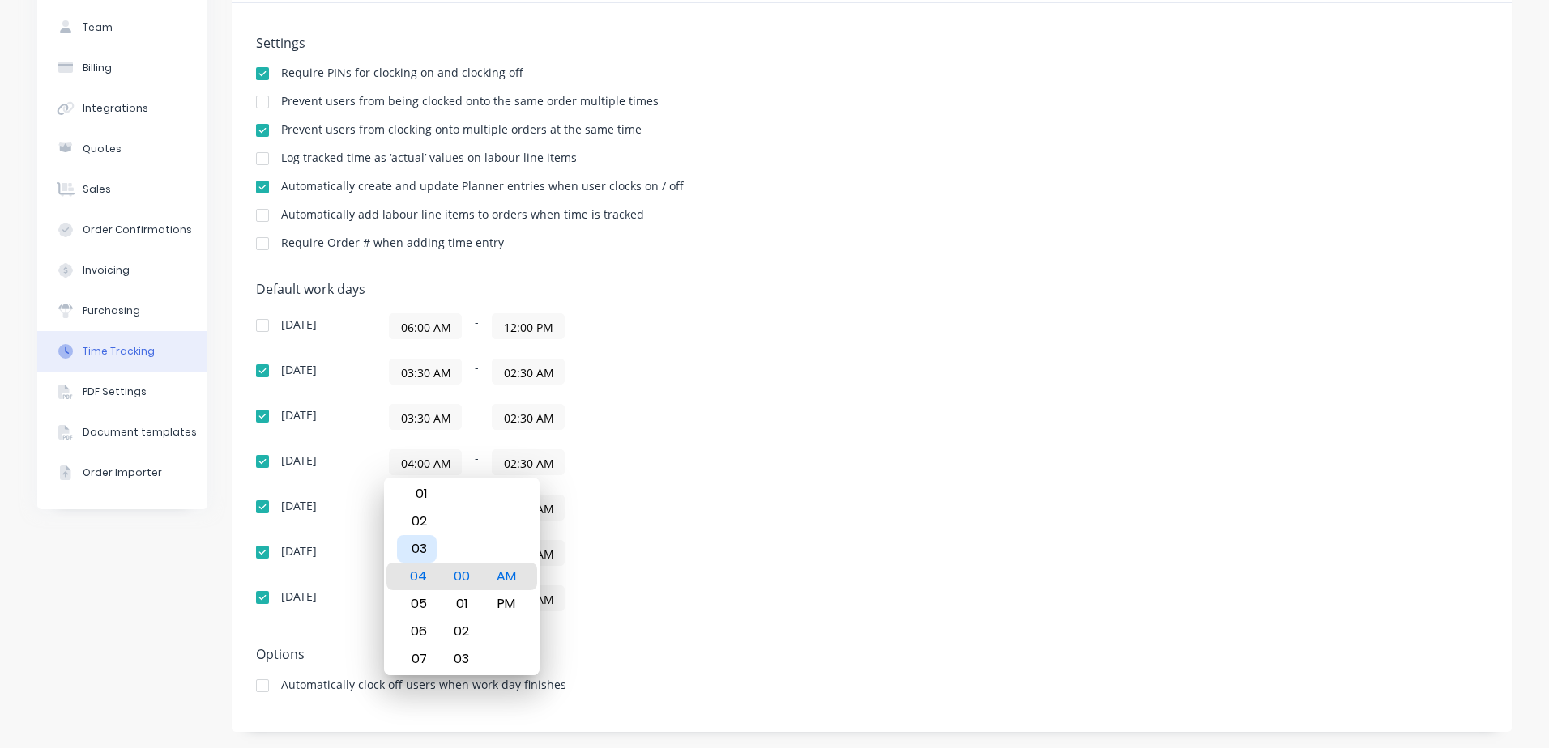
click at [415, 553] on div "03" at bounding box center [417, 549] width 40 height 28
click at [463, 526] on div "30" at bounding box center [461, 522] width 40 height 28
type input "03:30 AM"
click at [719, 464] on div "03:30 AM - 02:30 AM" at bounding box center [591, 463] width 405 height 26
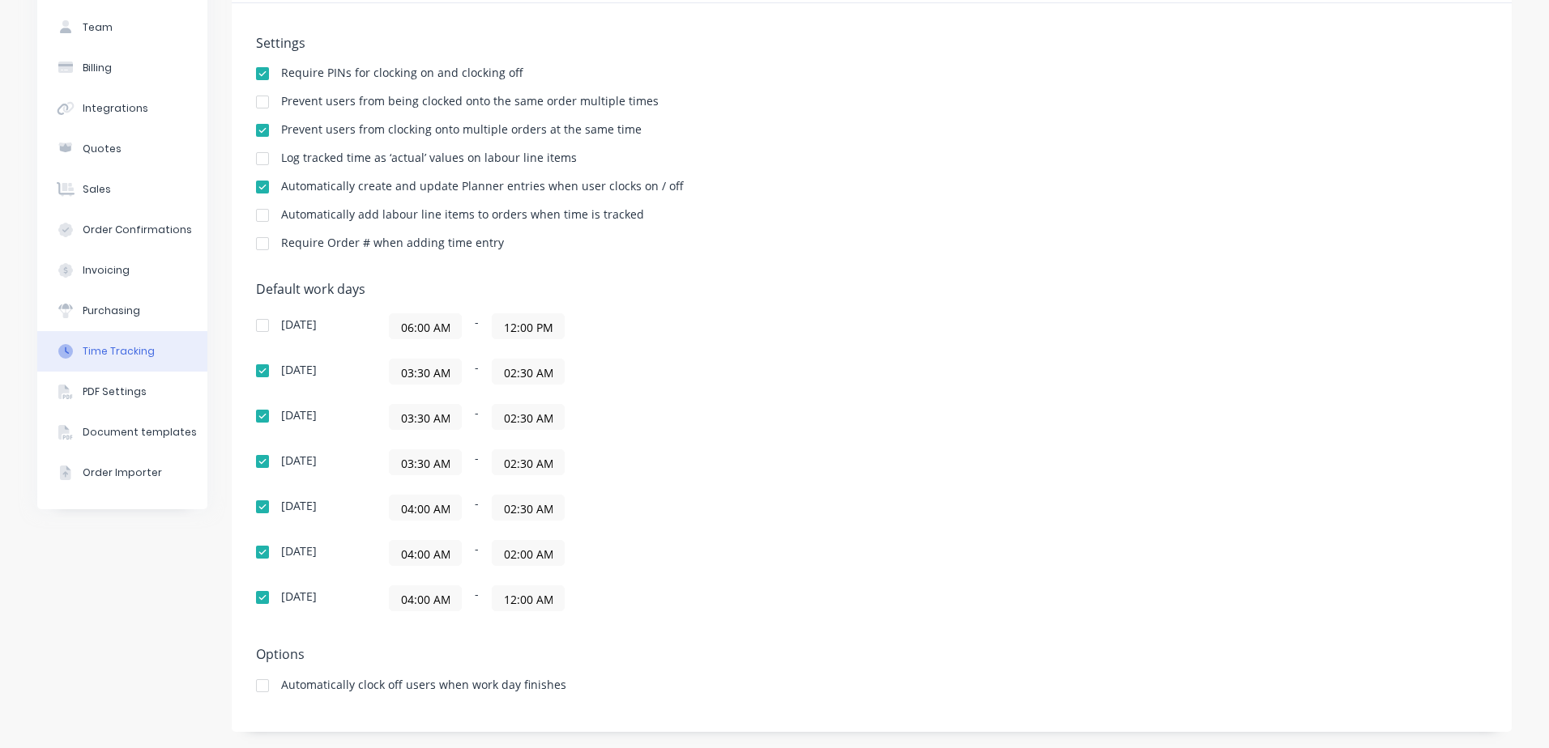
click at [418, 513] on input "04:00 AM" at bounding box center [425, 508] width 71 height 24
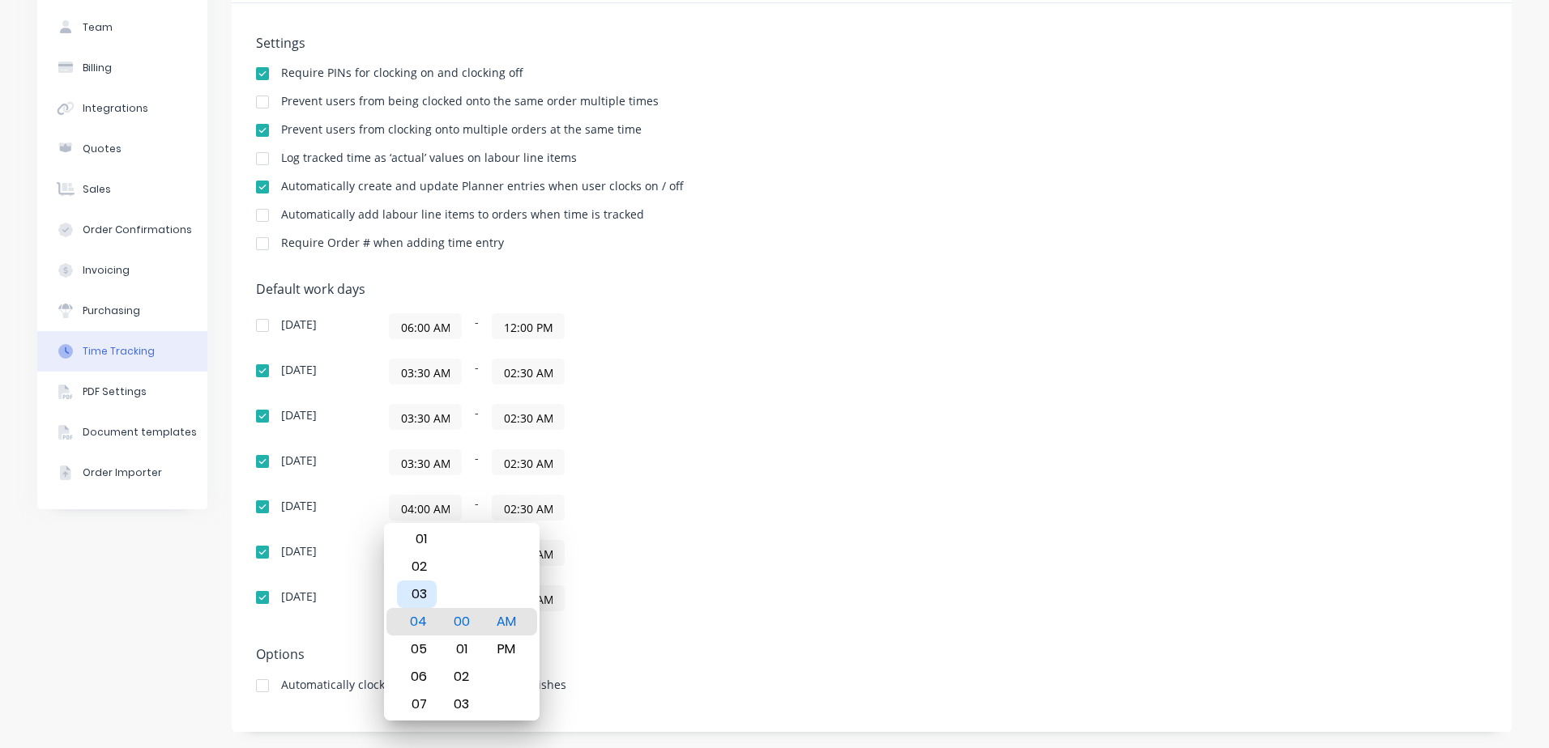
click at [413, 588] on div "03" at bounding box center [417, 595] width 40 height 28
click at [461, 677] on div "30" at bounding box center [461, 677] width 40 height 28
type input "03:30 AM"
click at [635, 518] on div "03:30 AM - 02:30 AM" at bounding box center [591, 508] width 405 height 26
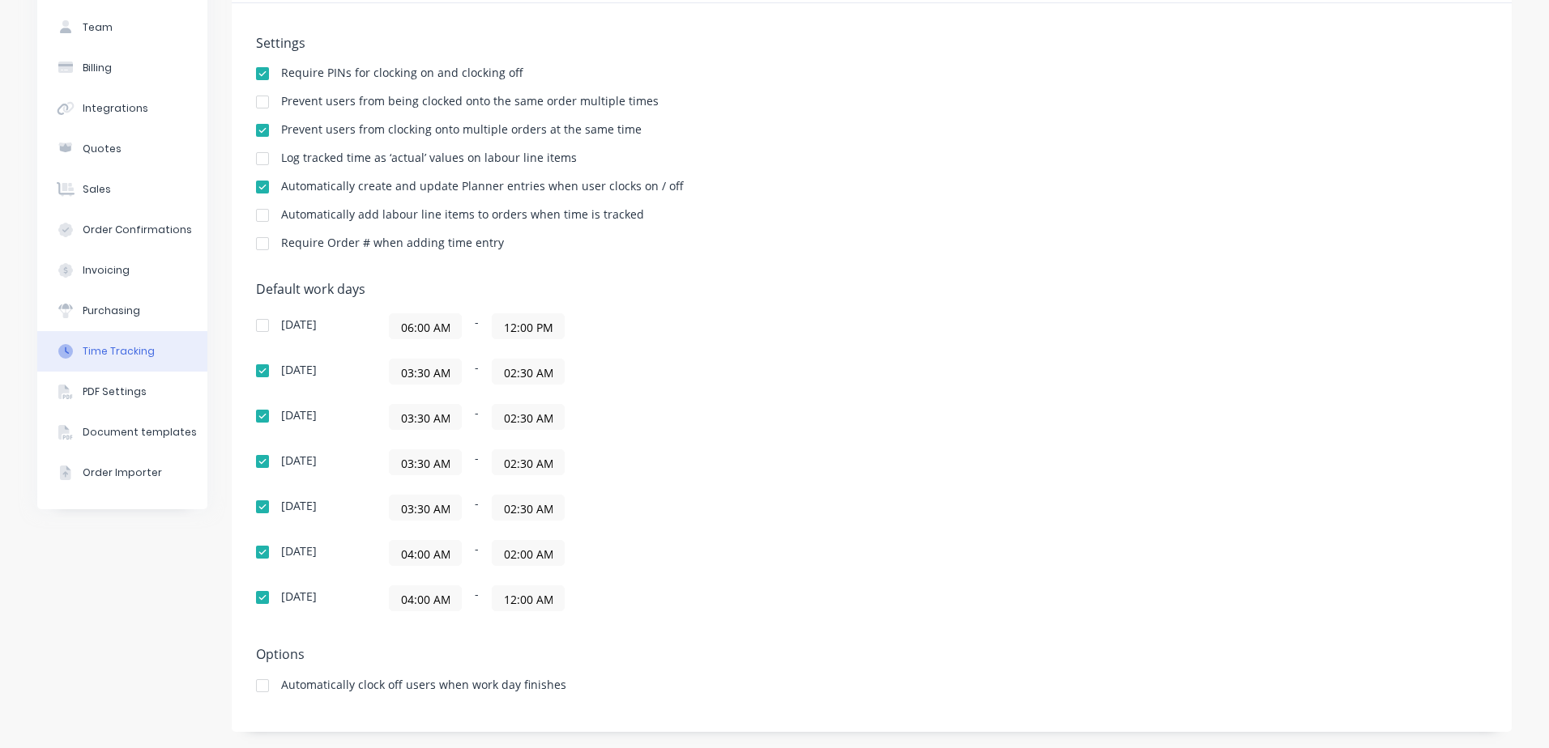
click at [419, 559] on input "04:00 AM" at bounding box center [425, 553] width 71 height 24
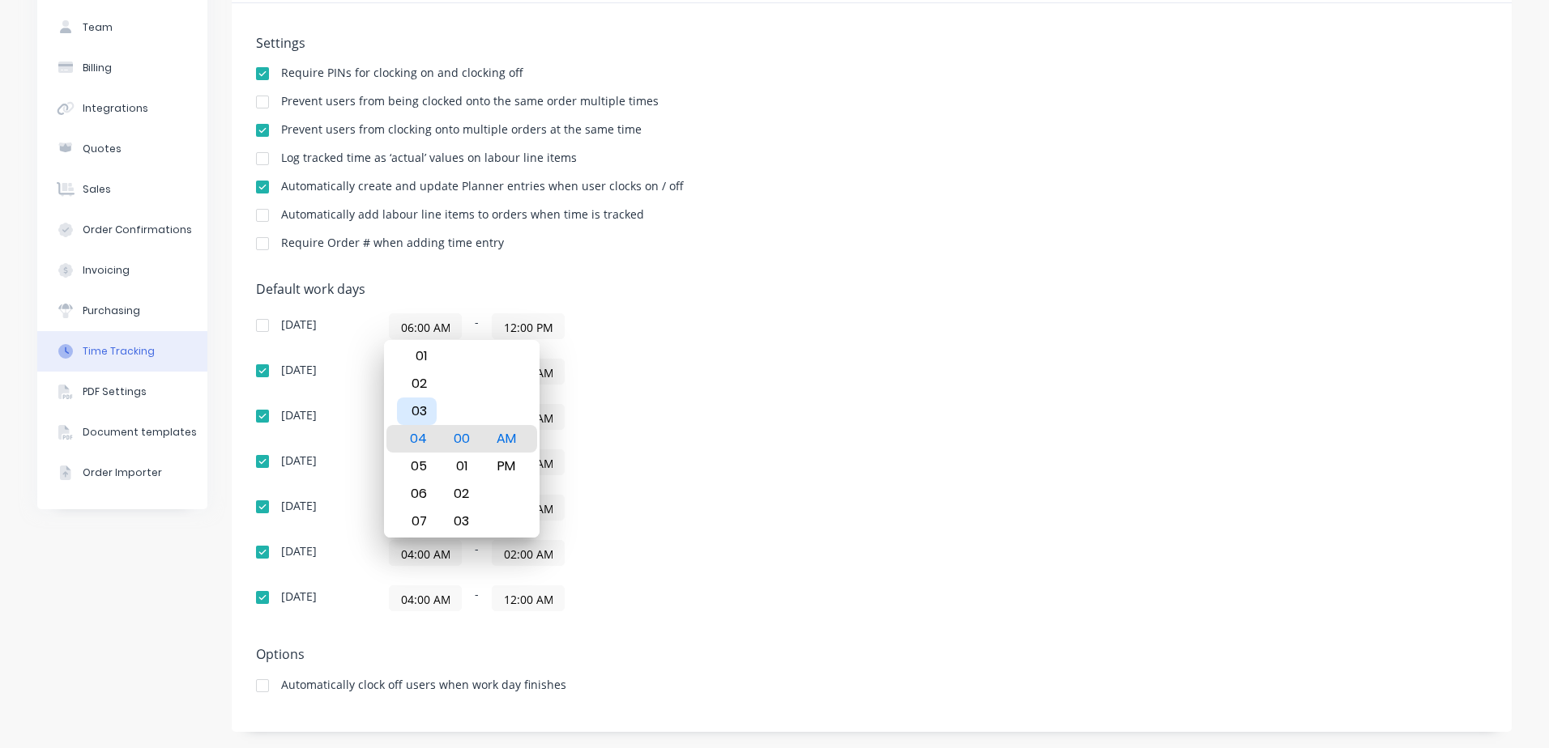
click at [420, 416] on div "03" at bounding box center [417, 412] width 40 height 28
click at [460, 492] on div "30" at bounding box center [461, 494] width 40 height 28
type input "03:30 AM"
click at [711, 508] on div "03:30 AM - 02:30 AM" at bounding box center [591, 508] width 405 height 26
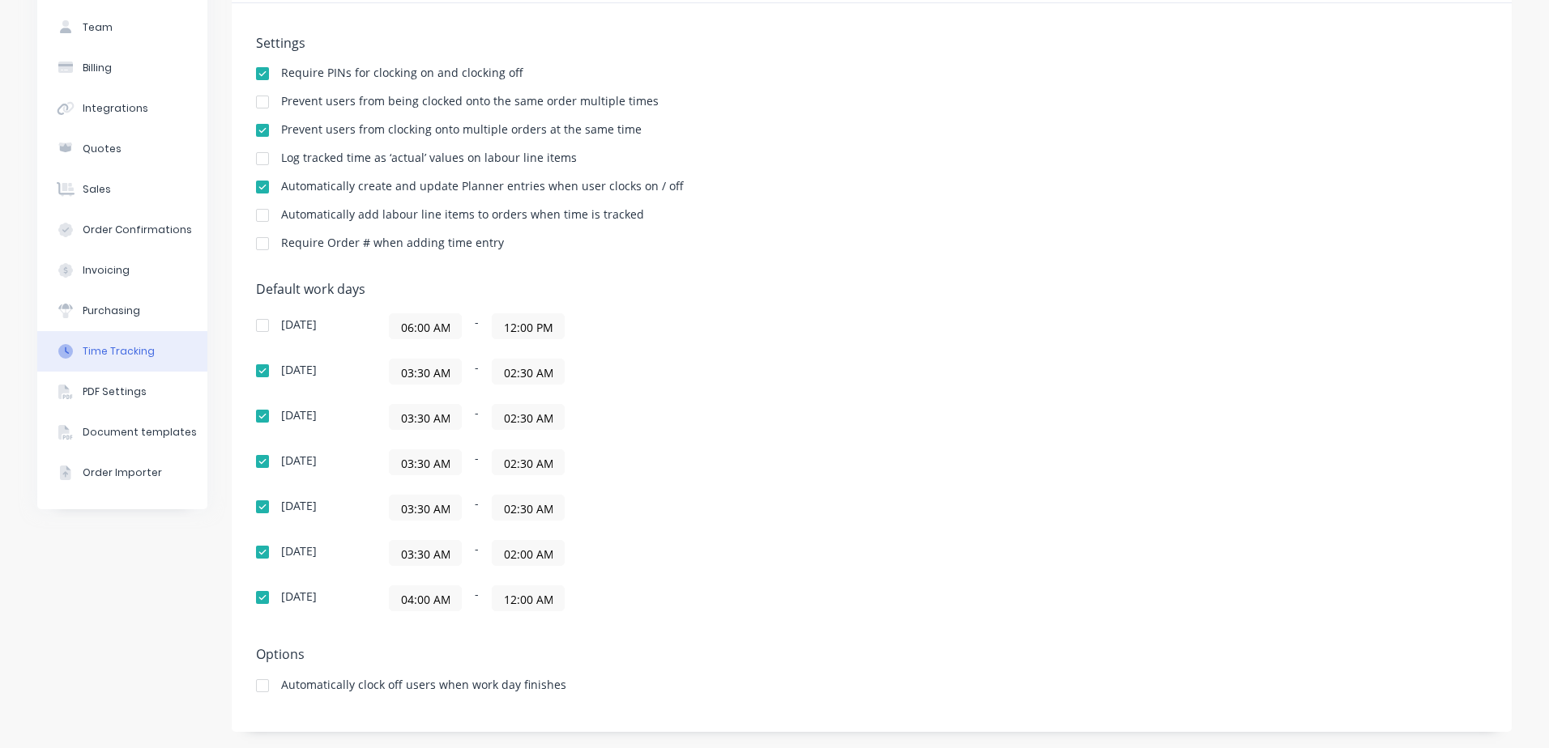
click at [415, 603] on input "04:00 AM" at bounding box center [425, 598] width 71 height 24
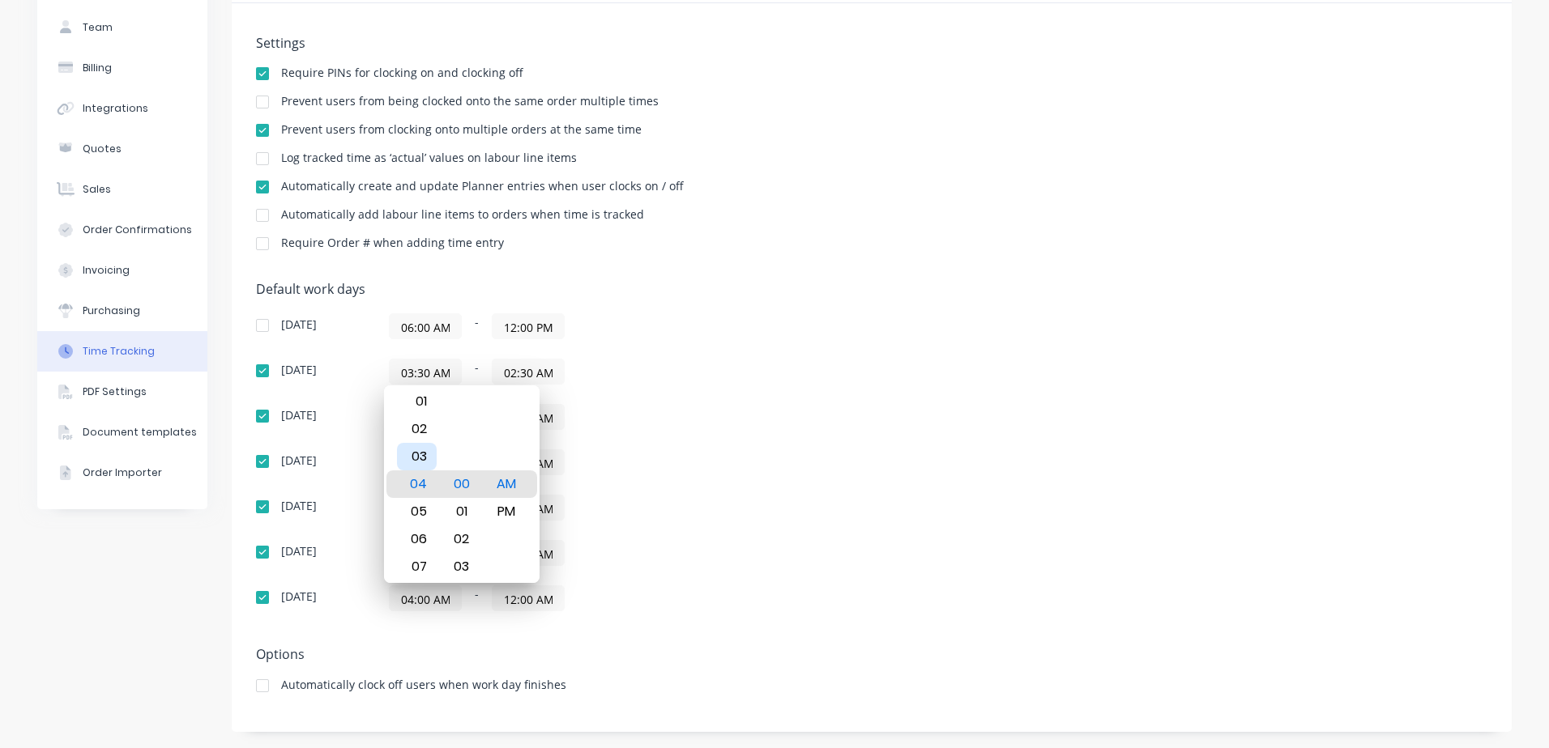
click at [416, 458] on div "03" at bounding box center [417, 457] width 40 height 28
click at [460, 459] on div "30" at bounding box center [461, 457] width 40 height 28
type input "03:30 AM"
click at [671, 526] on div "[DATE] 06:00 AM - 12:00 PM [DATE] 03:30 AM - 02:30 AM [DATE] 03:30 AM - 02:30 A…" at bounding box center [539, 462] width 567 height 298
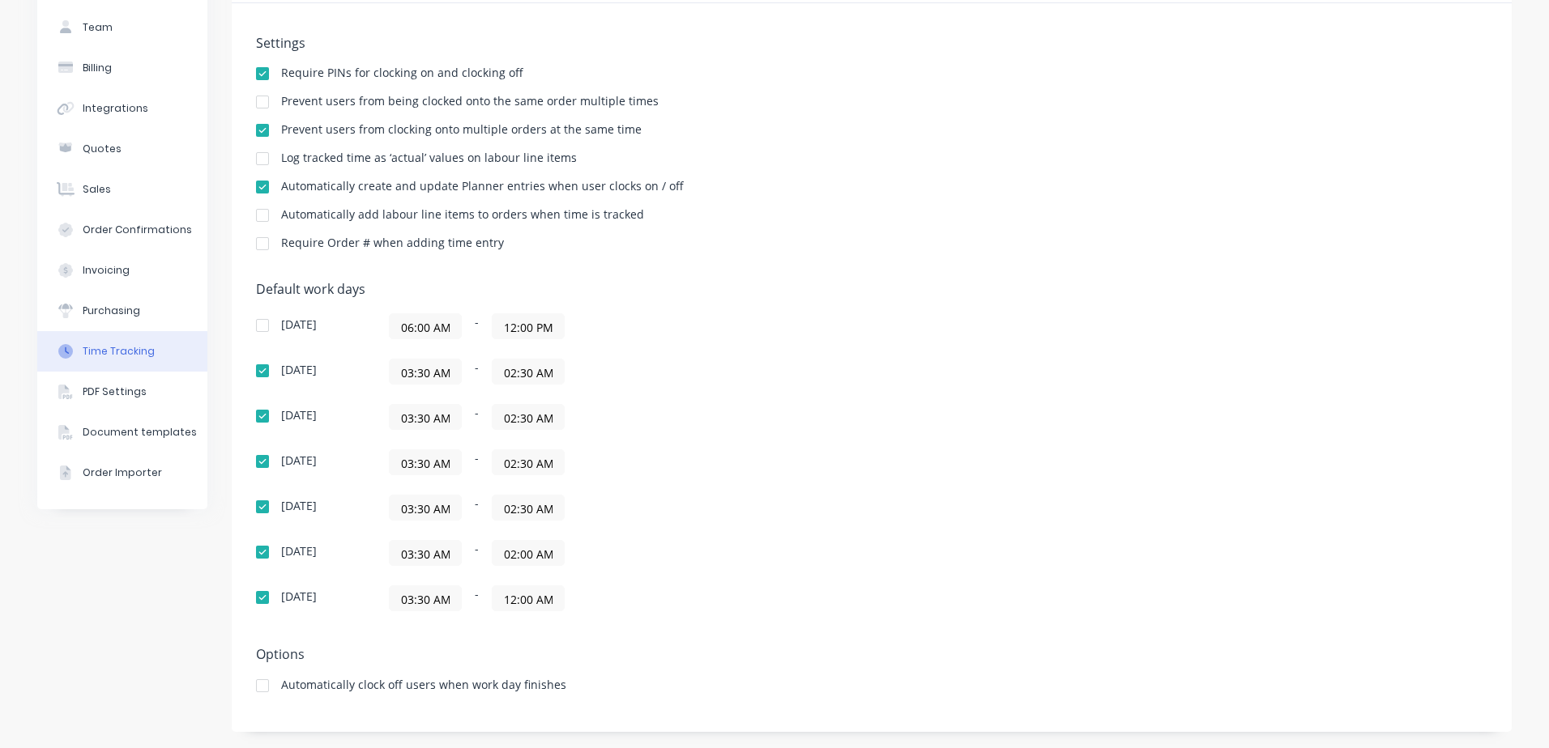
click at [431, 327] on input "06:00 AM" at bounding box center [425, 326] width 71 height 24
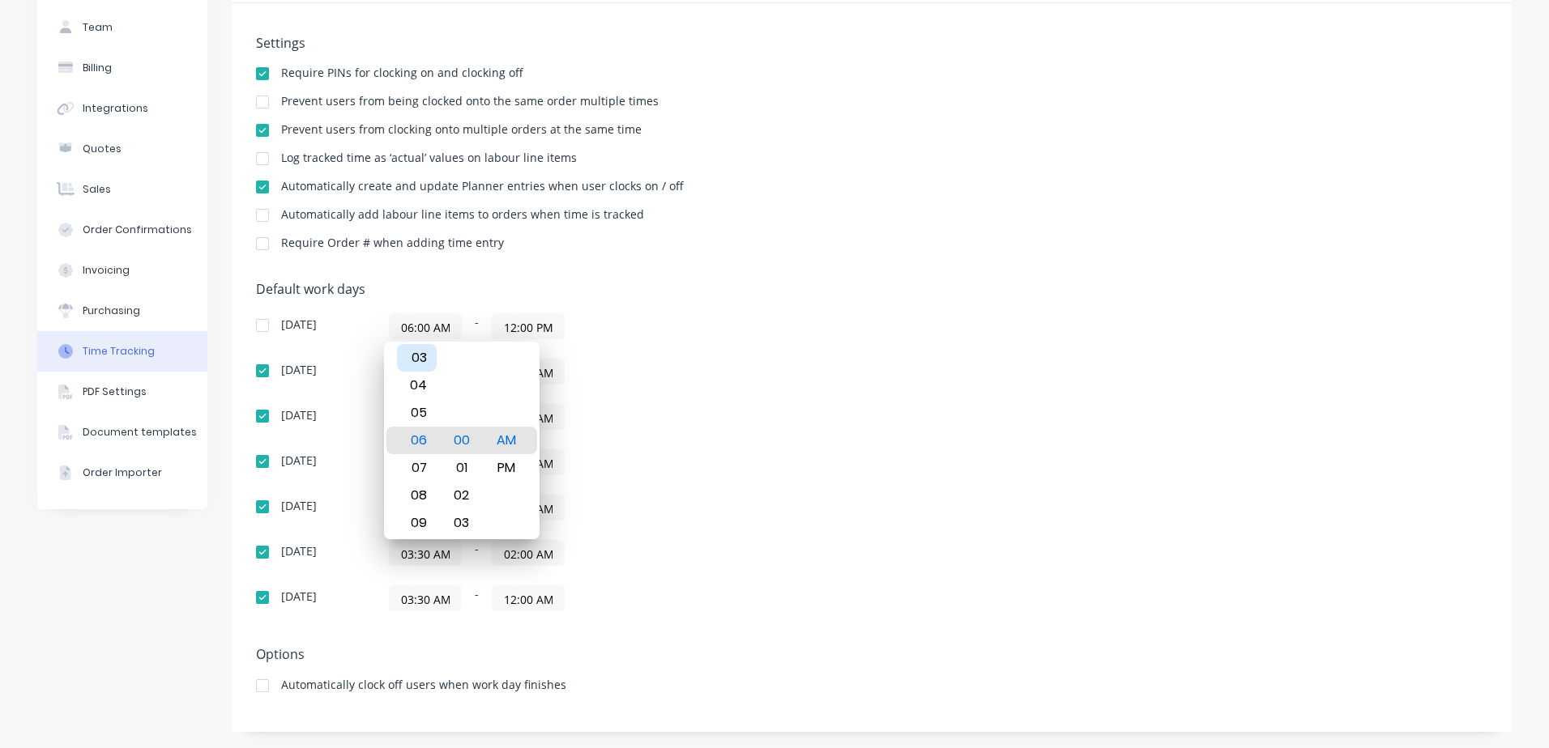
click at [413, 355] on div "03" at bounding box center [417, 358] width 40 height 28
click at [462, 464] on div "30" at bounding box center [461, 468] width 40 height 28
type input "03:30 AM"
click at [538, 329] on input "12:00 PM" at bounding box center [527, 326] width 71 height 24
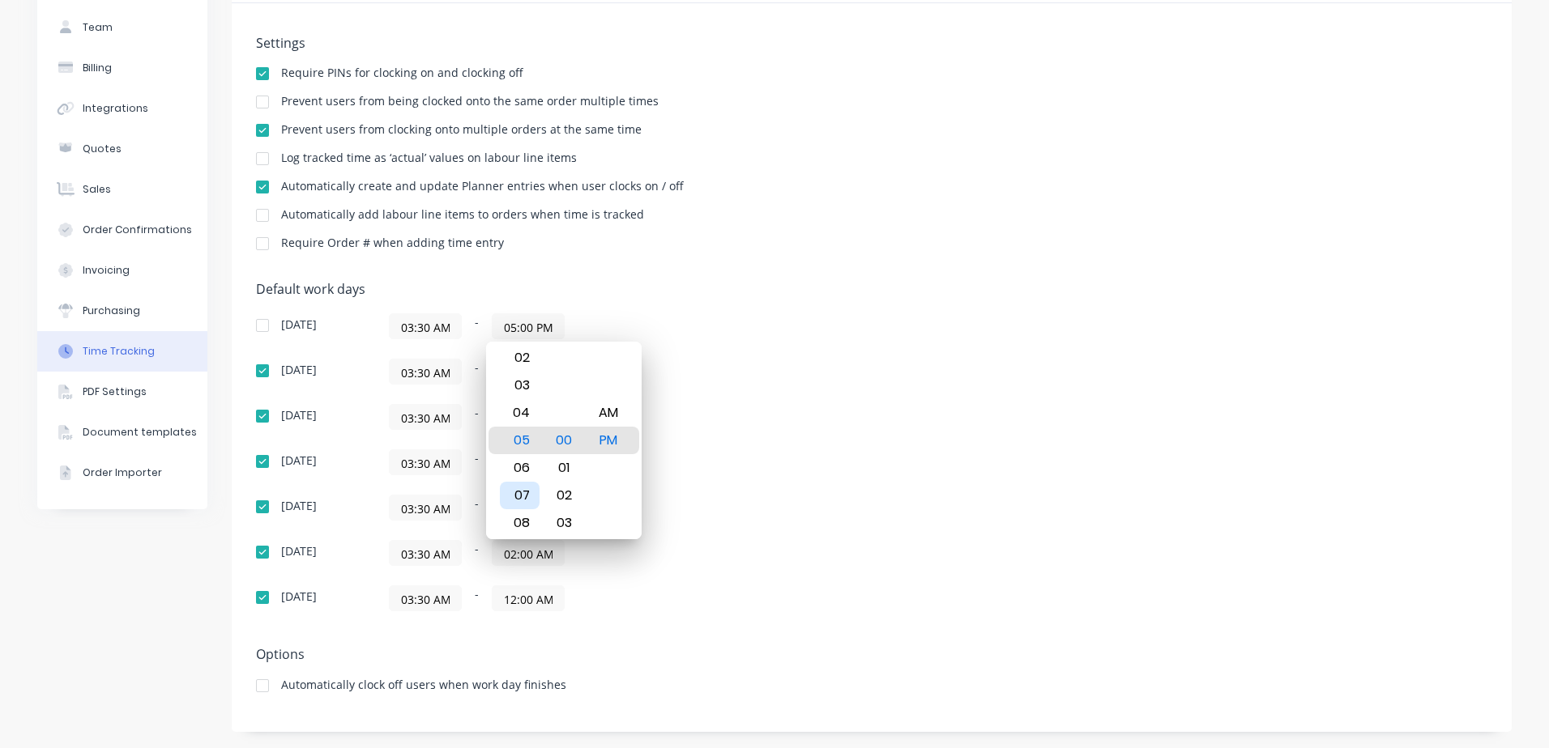
click at [522, 488] on div "07" at bounding box center [520, 496] width 40 height 28
type input "07:00 PM"
click at [836, 421] on div "Default work days [DATE] 03:30 AM - 07:00 PM [DATE] 03:30 AM - 02:30 AM [DATE] …" at bounding box center [871, 456] width 1231 height 349
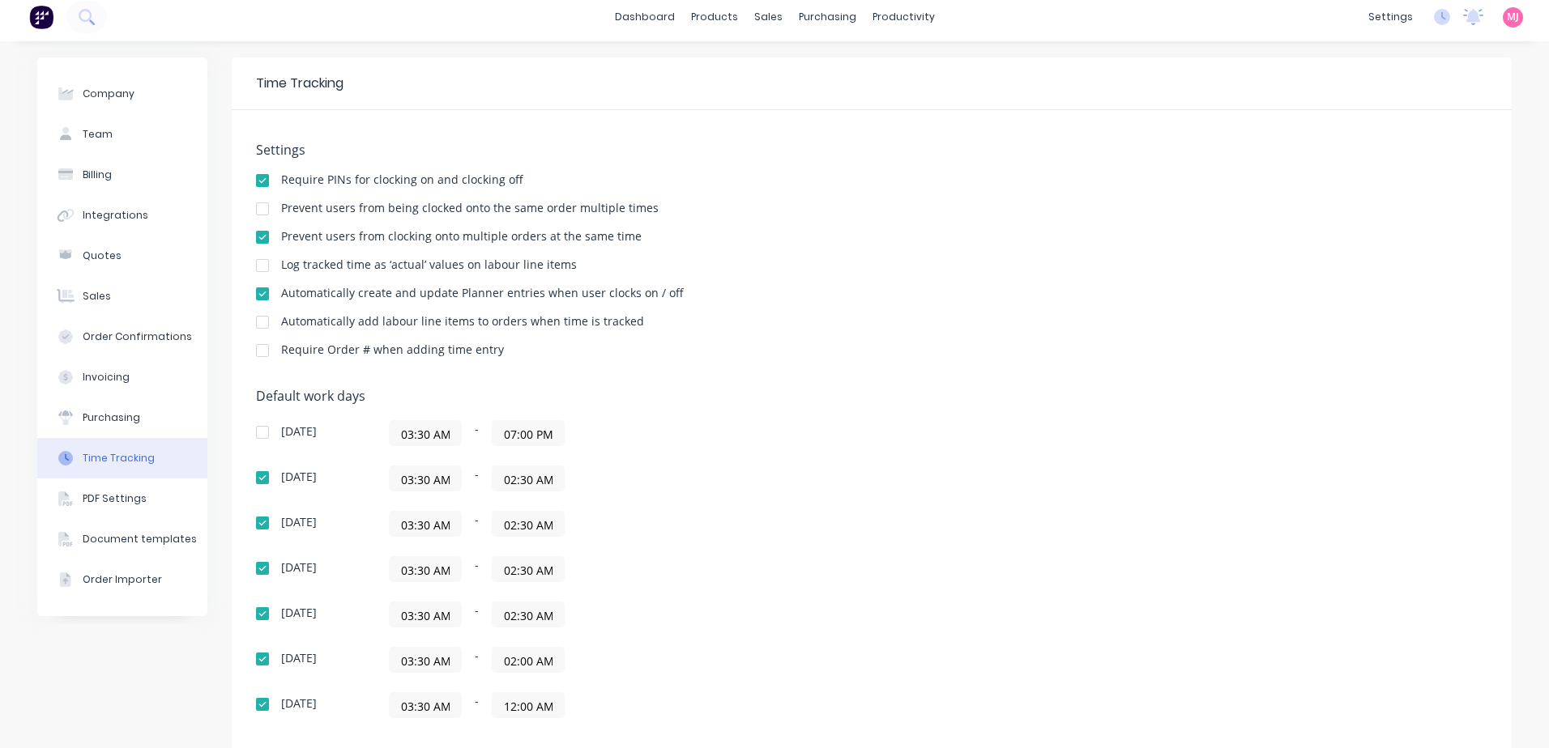
scroll to position [0, 0]
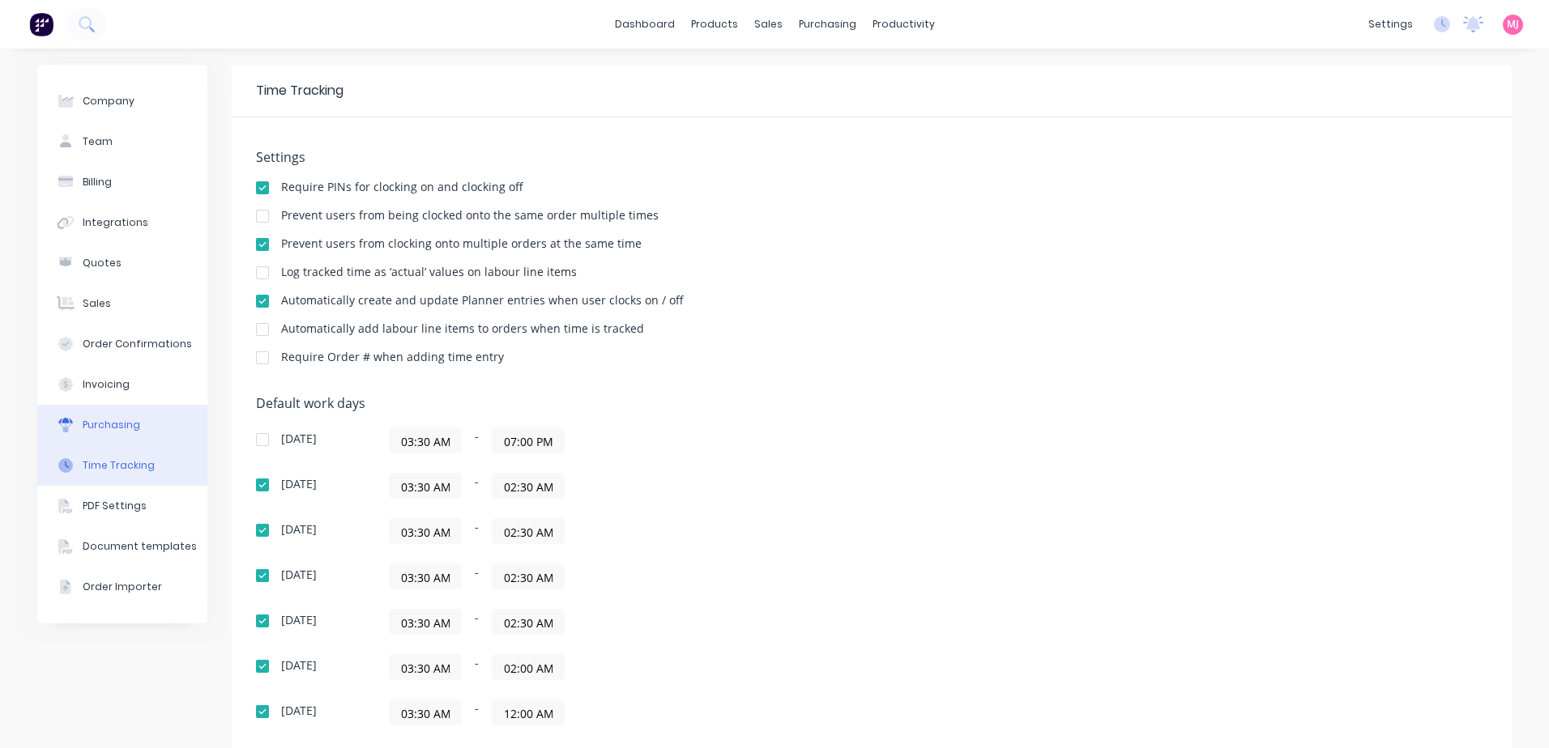
click at [92, 427] on div "Purchasing" at bounding box center [112, 425] width 58 height 15
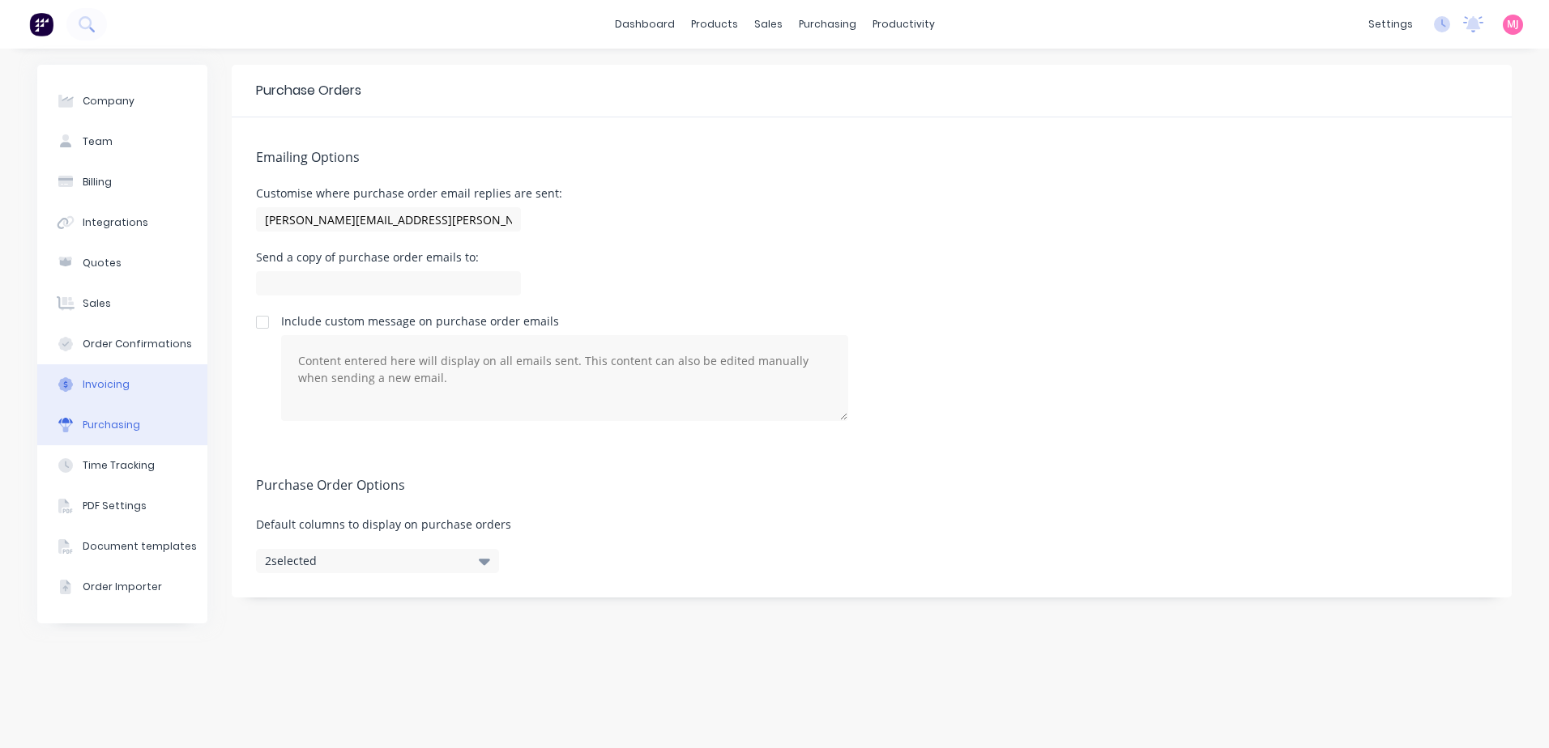
click at [100, 386] on div "Invoicing" at bounding box center [106, 384] width 47 height 15
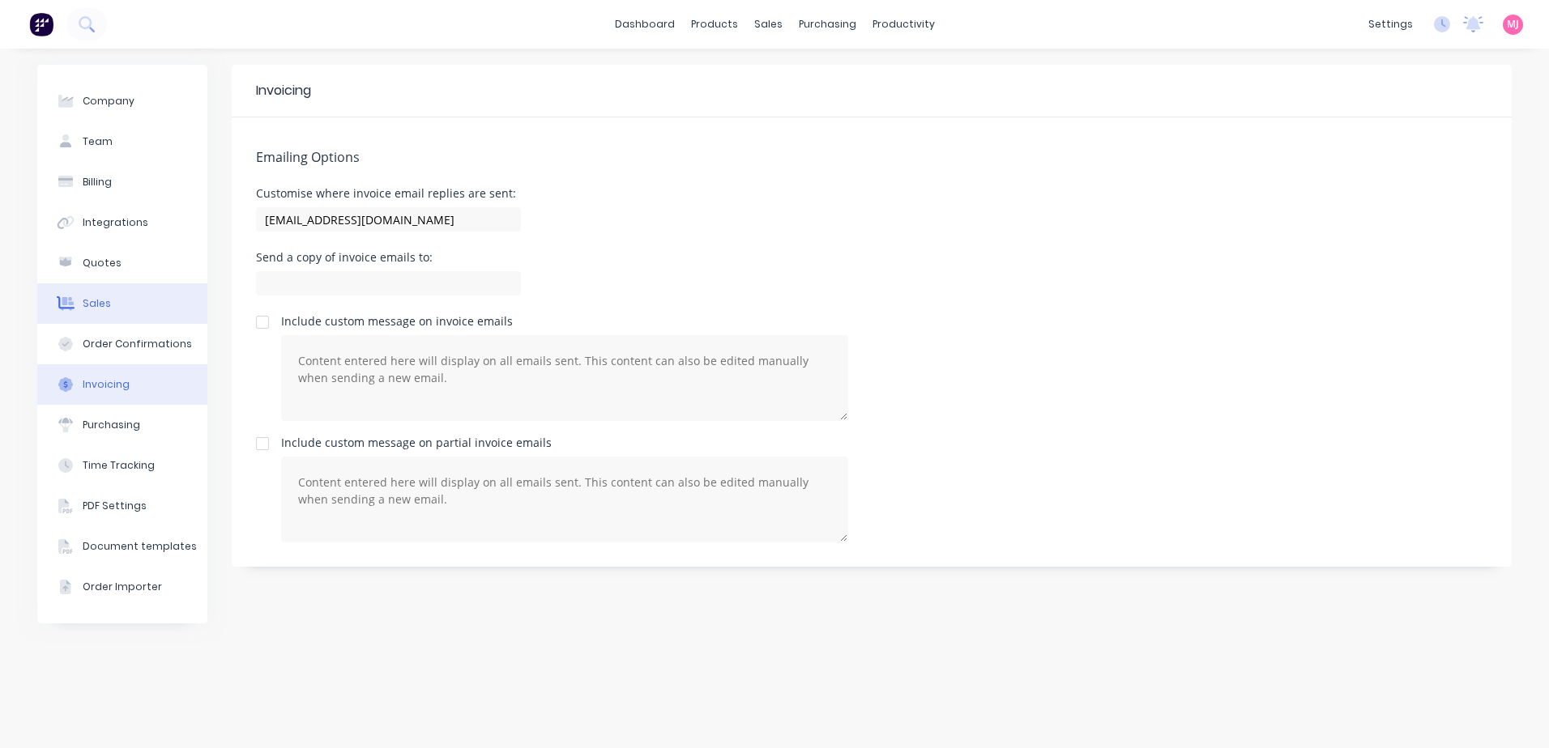
click at [92, 304] on div "Sales" at bounding box center [97, 303] width 28 height 15
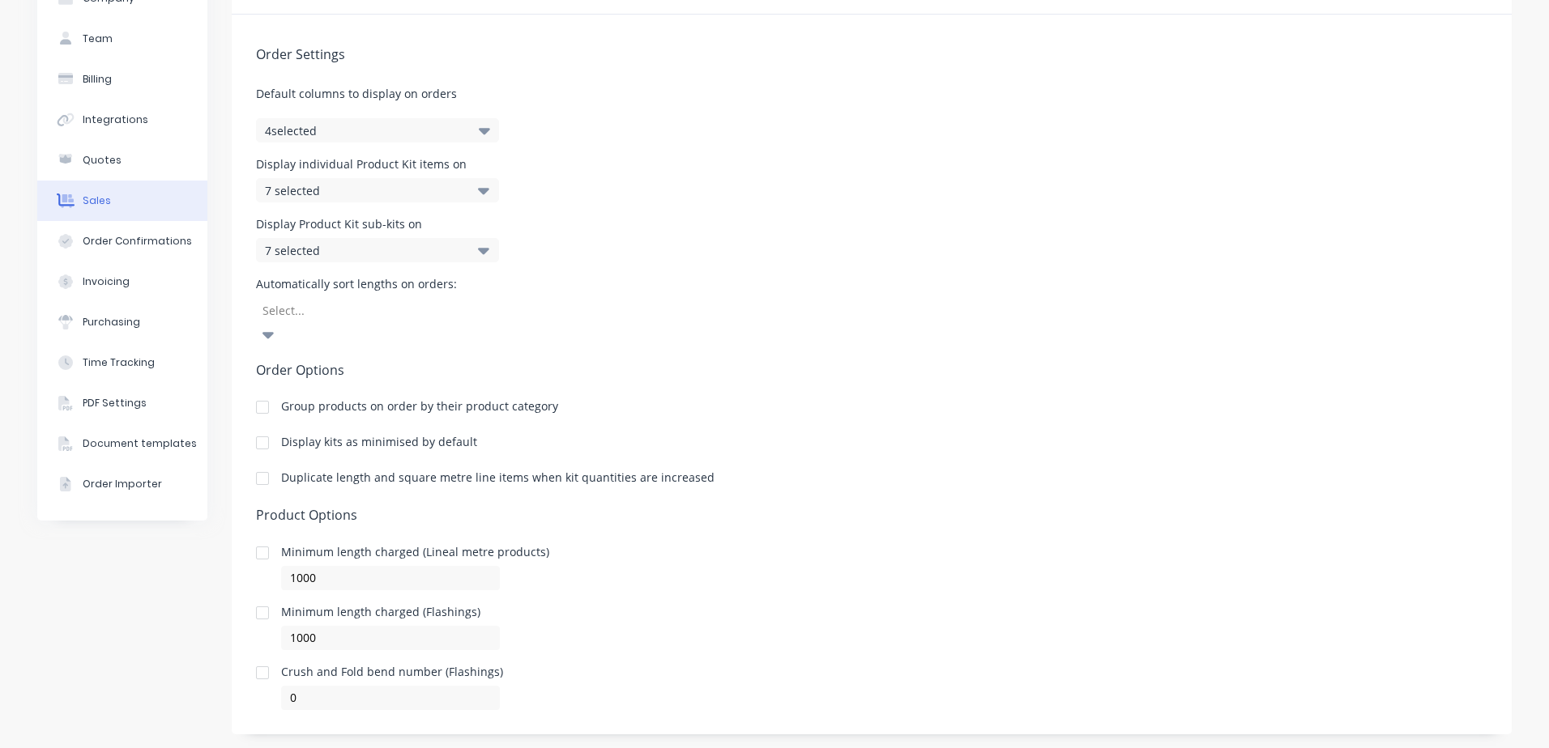
scroll to position [105, 0]
click at [96, 157] on div "Quotes" at bounding box center [102, 158] width 39 height 15
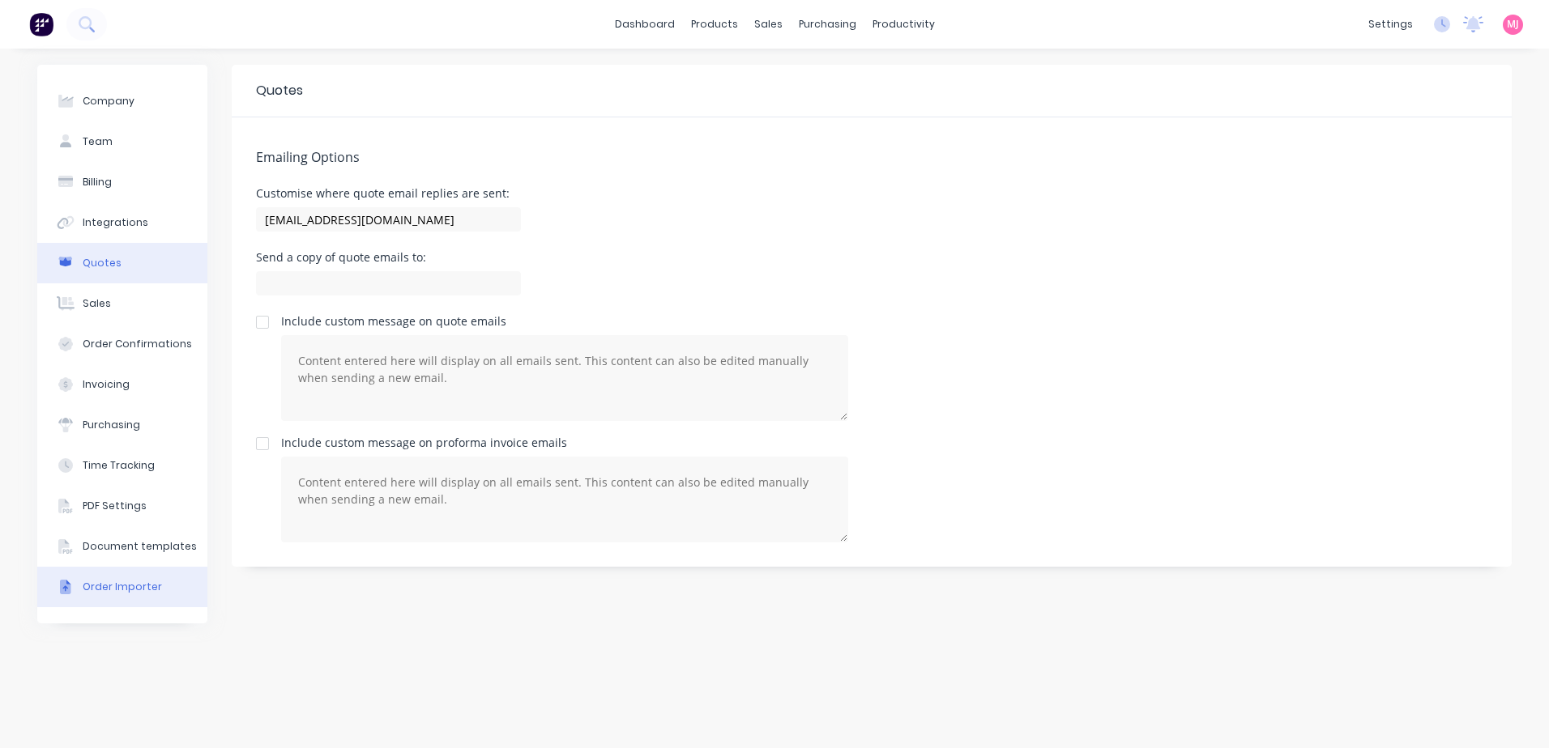
click at [92, 588] on div "Order Importer" at bounding box center [122, 587] width 79 height 15
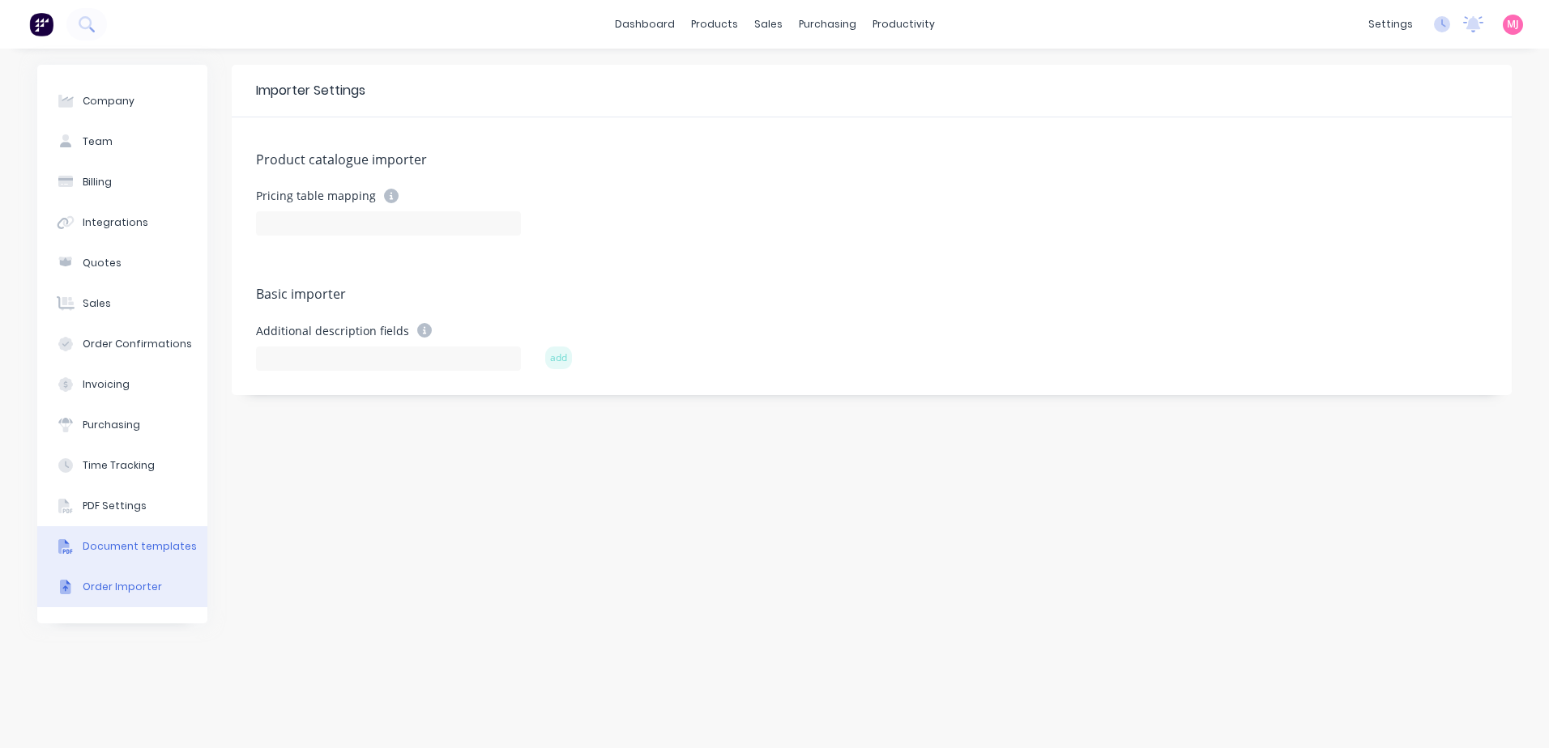
click at [92, 542] on div "Document templates" at bounding box center [140, 546] width 114 height 15
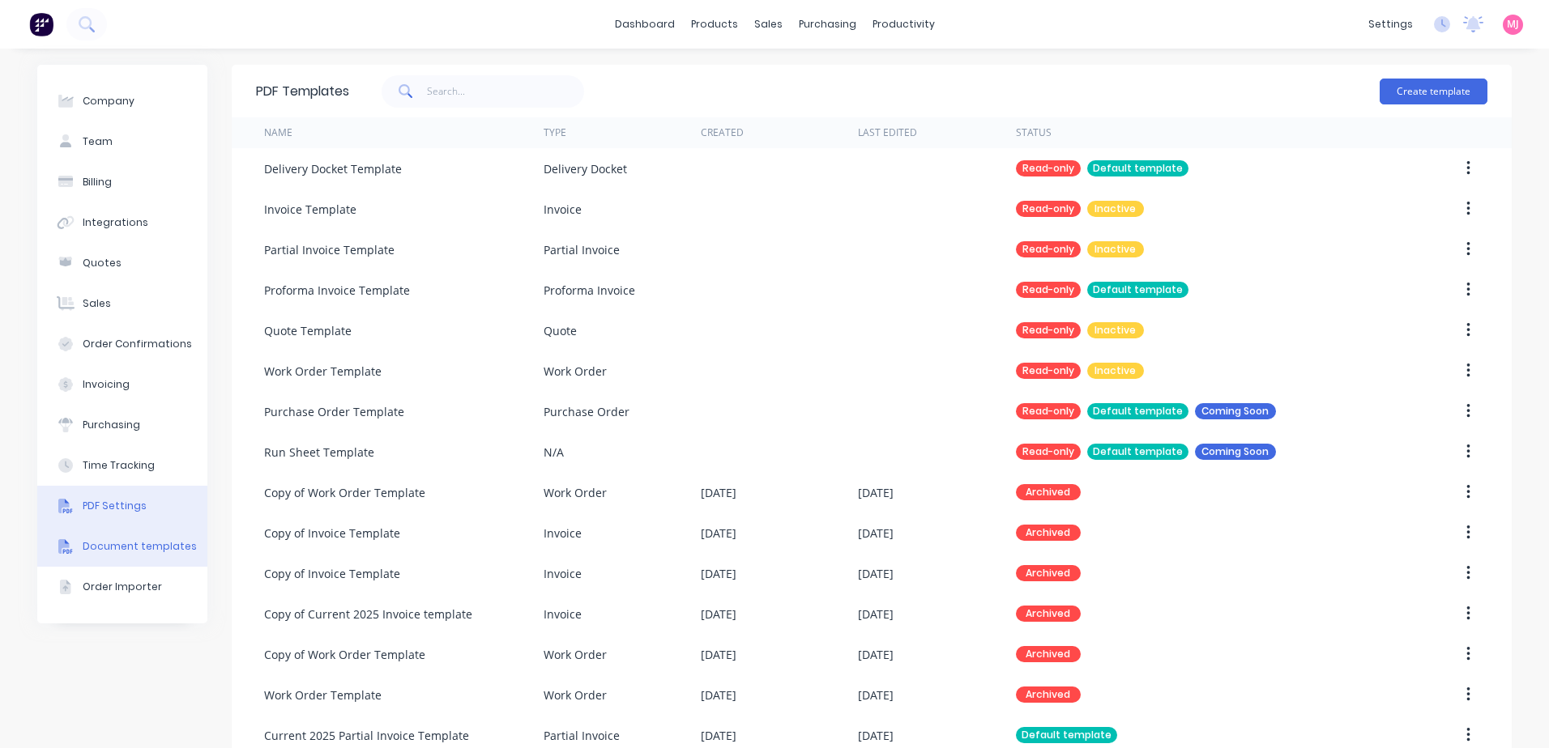
click at [96, 509] on div "PDF Settings" at bounding box center [115, 506] width 64 height 15
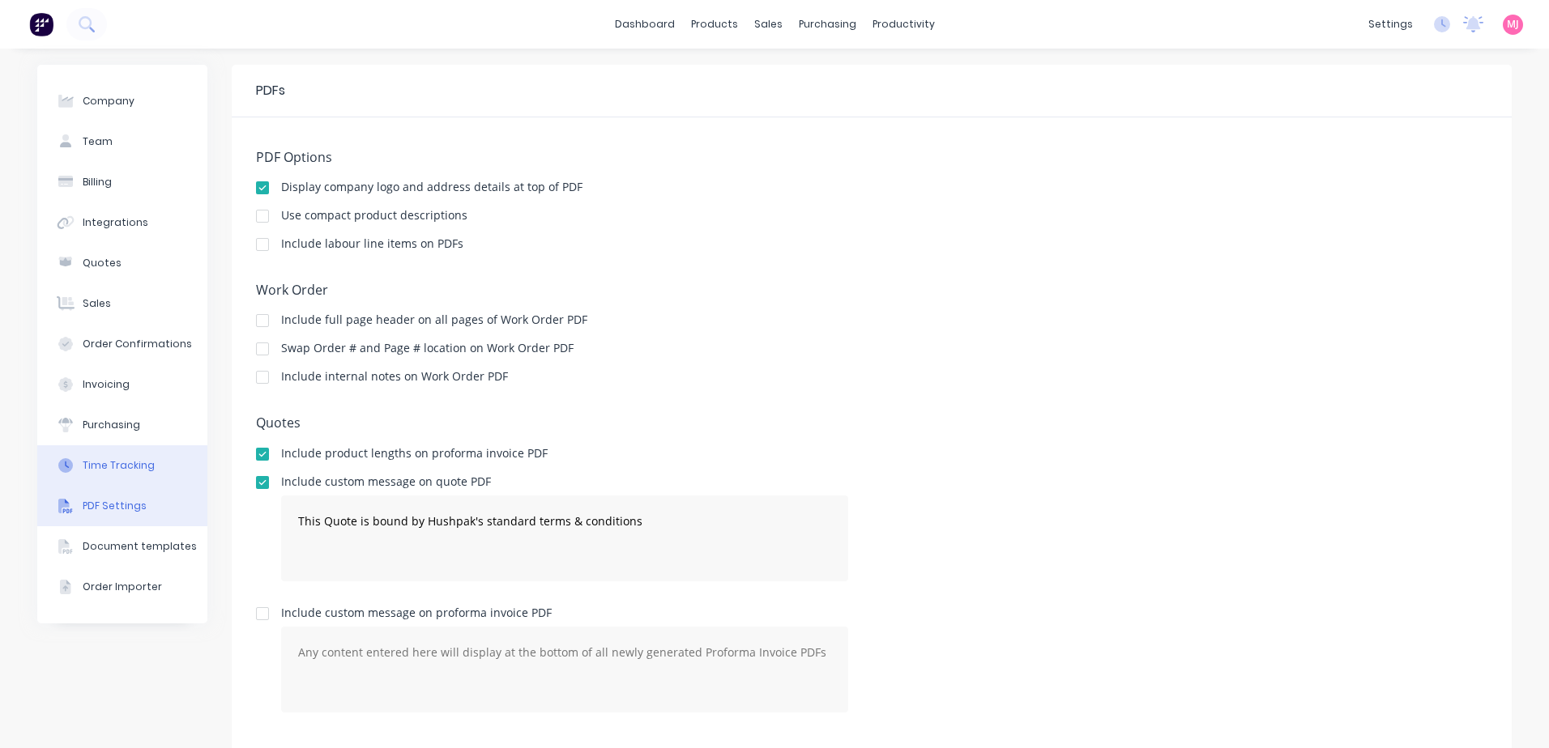
click at [99, 468] on div "Time Tracking" at bounding box center [119, 465] width 72 height 15
